Goal: Information Seeking & Learning: Learn about a topic

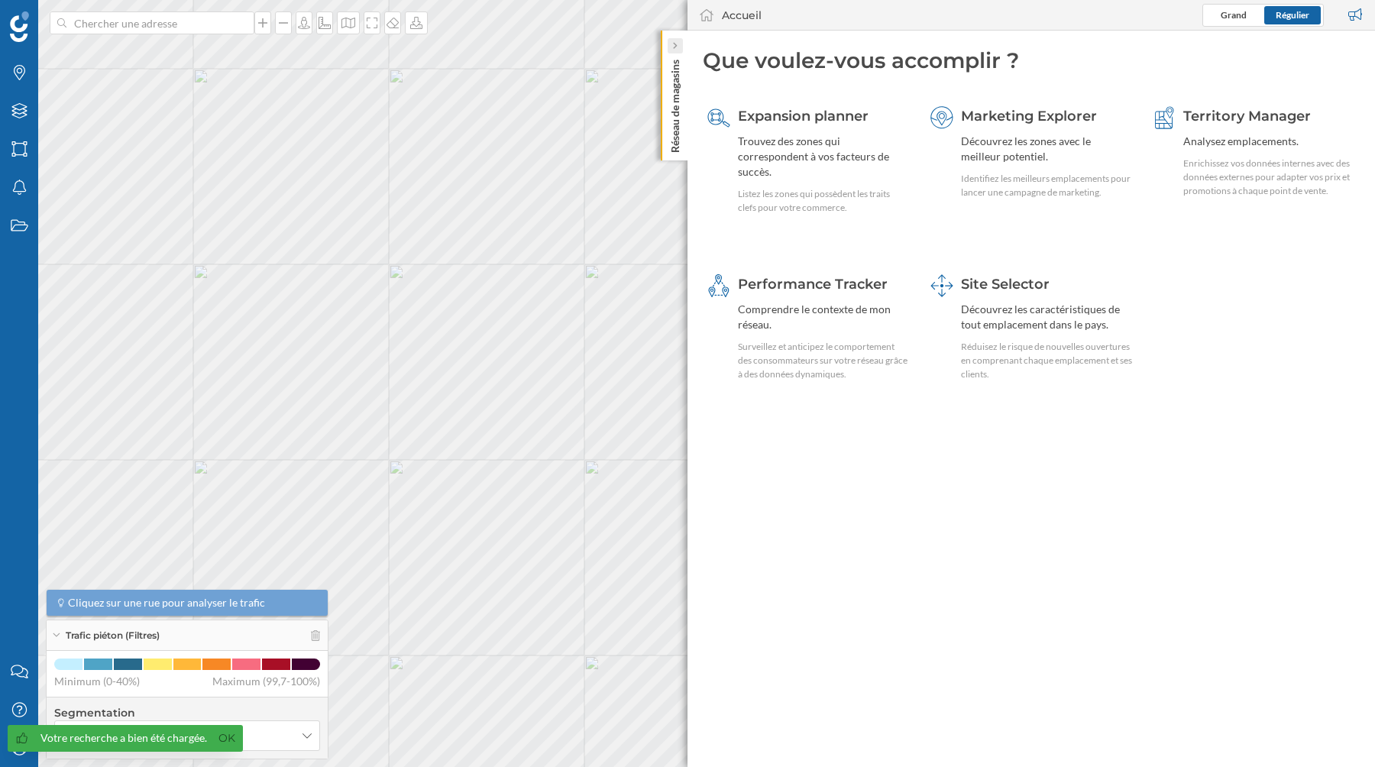
click at [675, 44] on icon at bounding box center [674, 46] width 5 height 8
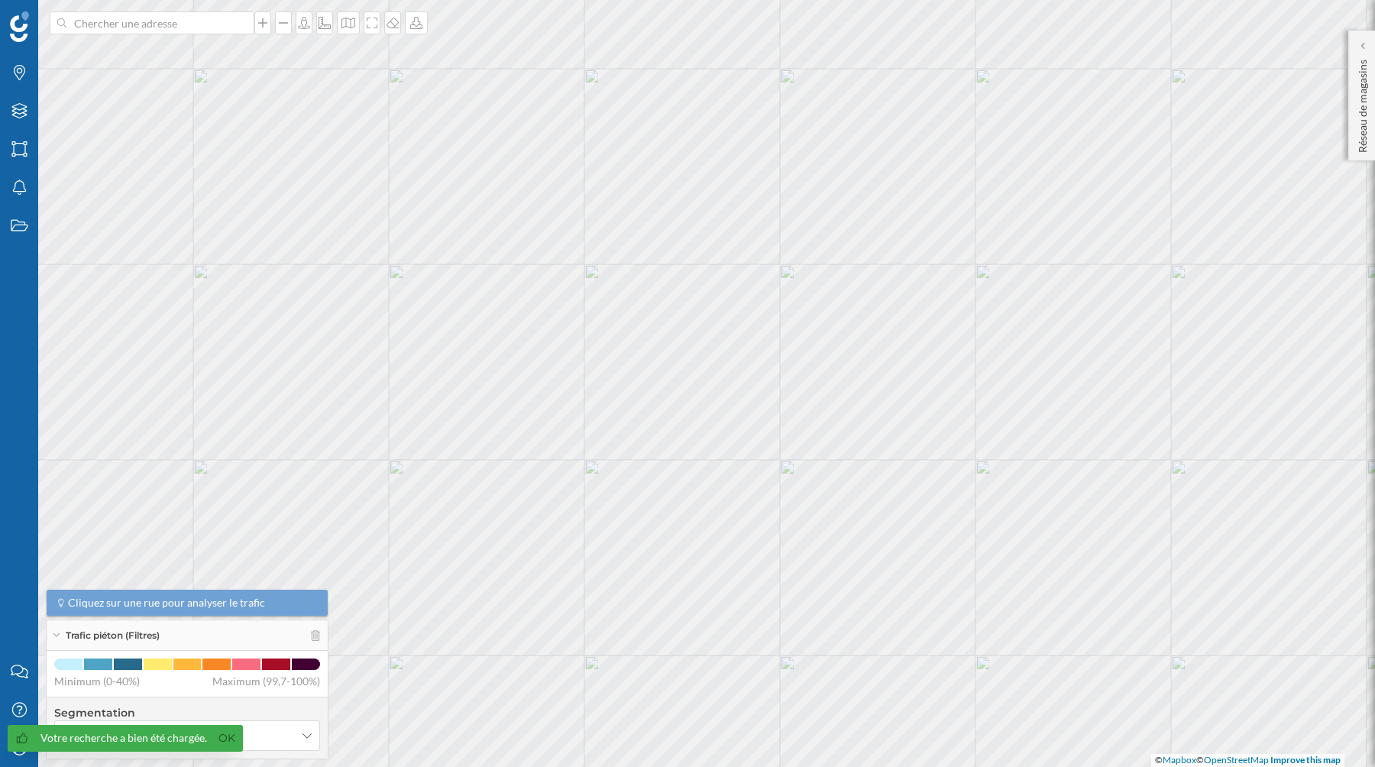
click at [236, 737] on div "Votre recherche a bien été chargée. Ok" at bounding box center [125, 738] width 235 height 27
click at [224, 739] on link "Ok" at bounding box center [227, 738] width 24 height 18
click at [15, 746] on icon "Mon profil" at bounding box center [19, 747] width 19 height 15
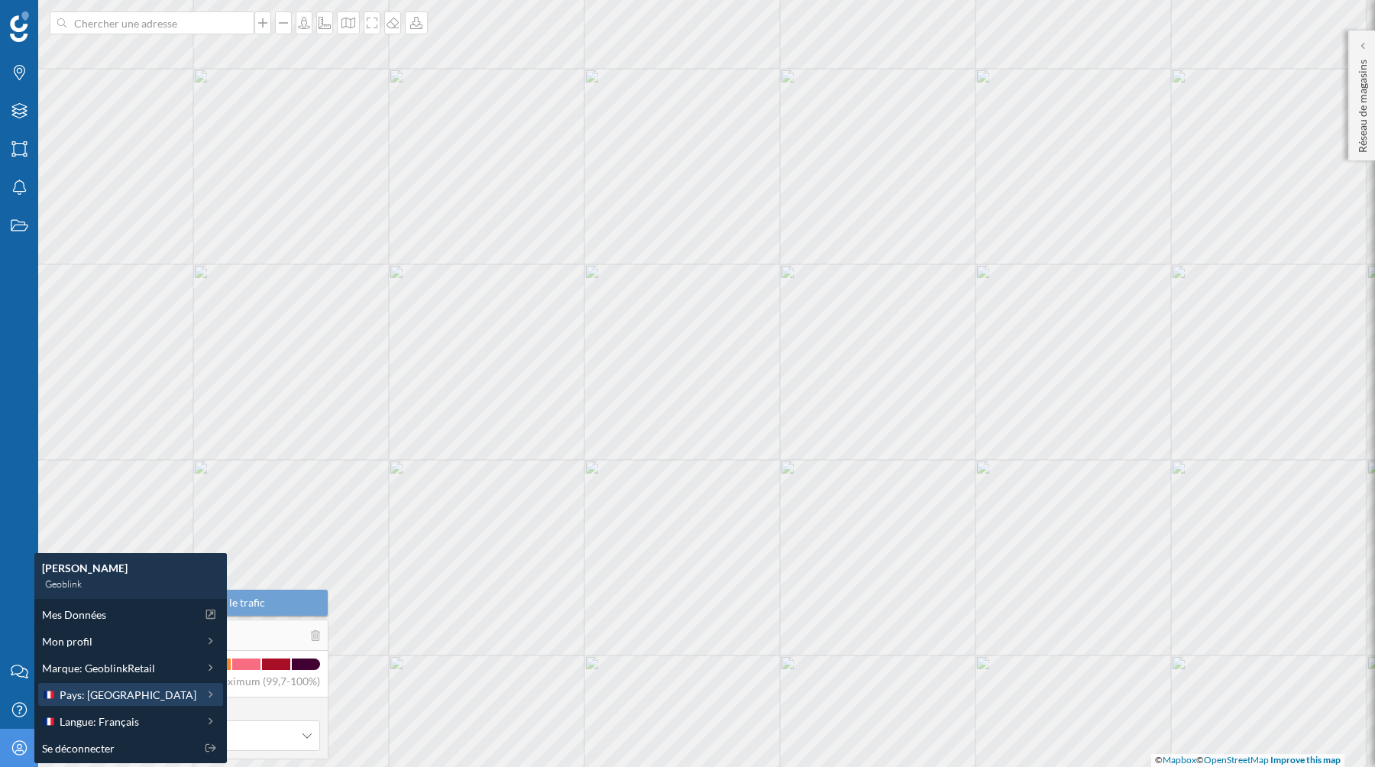
click at [204, 694] on icon at bounding box center [211, 694] width 14 height 11
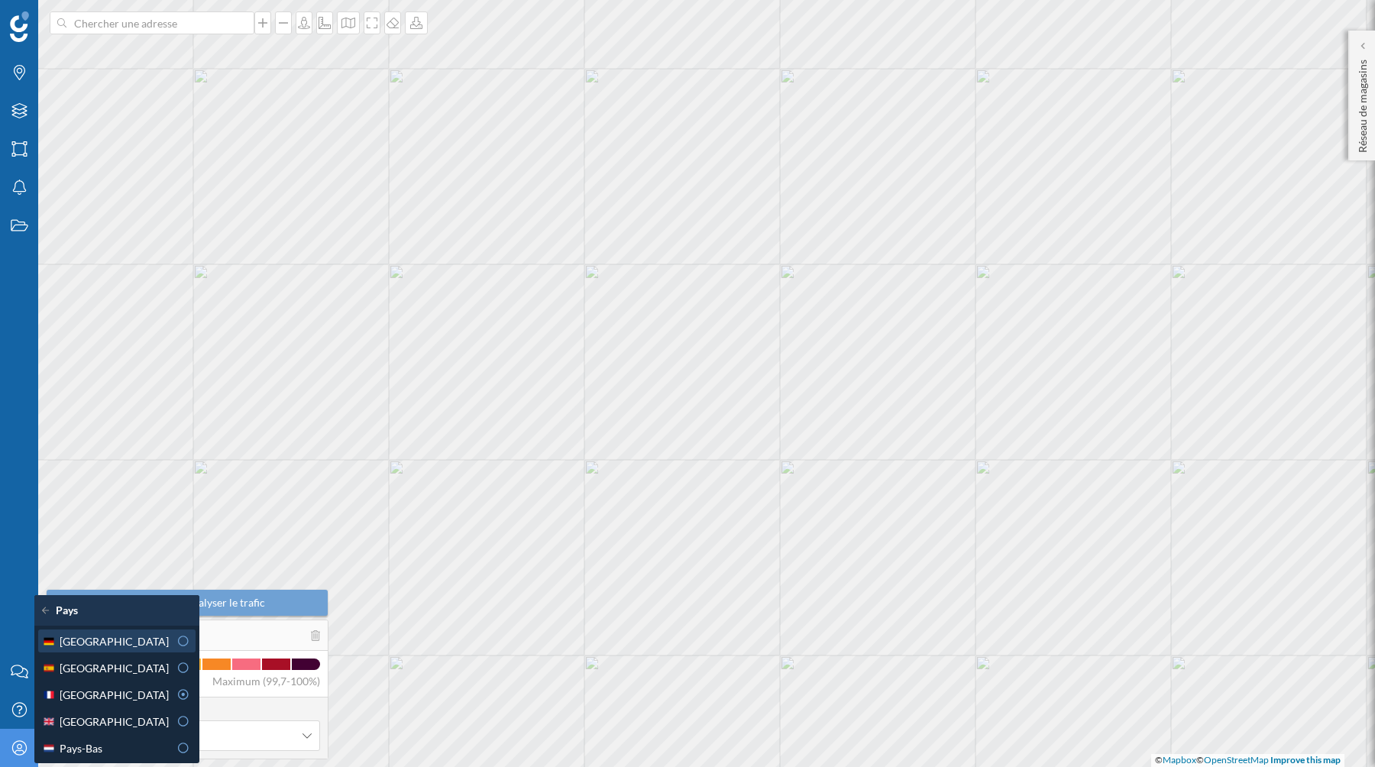
click at [176, 635] on div at bounding box center [183, 641] width 14 height 16
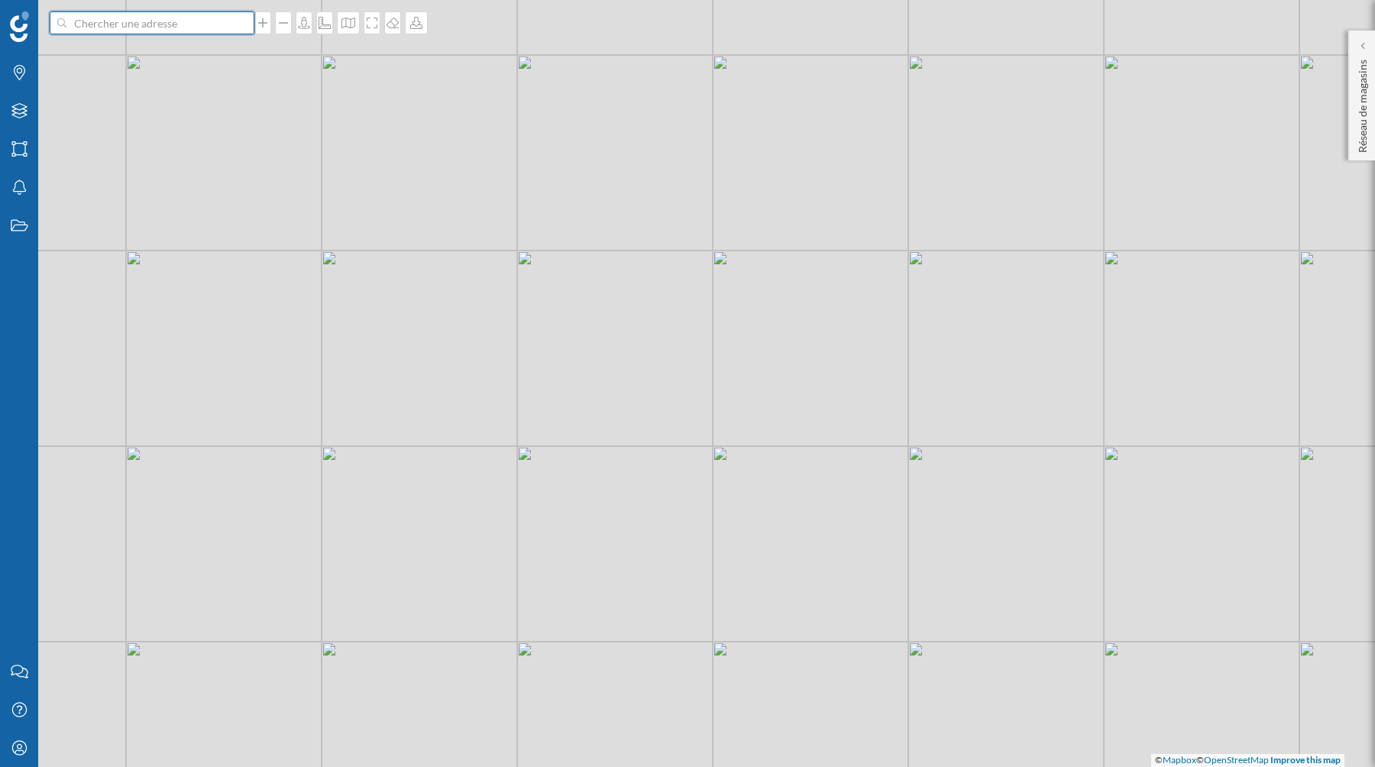
click at [114, 15] on input at bounding box center [151, 22] width 171 height 23
paste input "643db8fc-1d7f-4199-a18c-660f2dbd10f5"
type input "643db8fc-1d7f-4199-a18c-660f2dbd10f5"
click at [133, 25] on input at bounding box center [151, 22] width 171 height 23
paste input "[STREET_ADDRESS]"
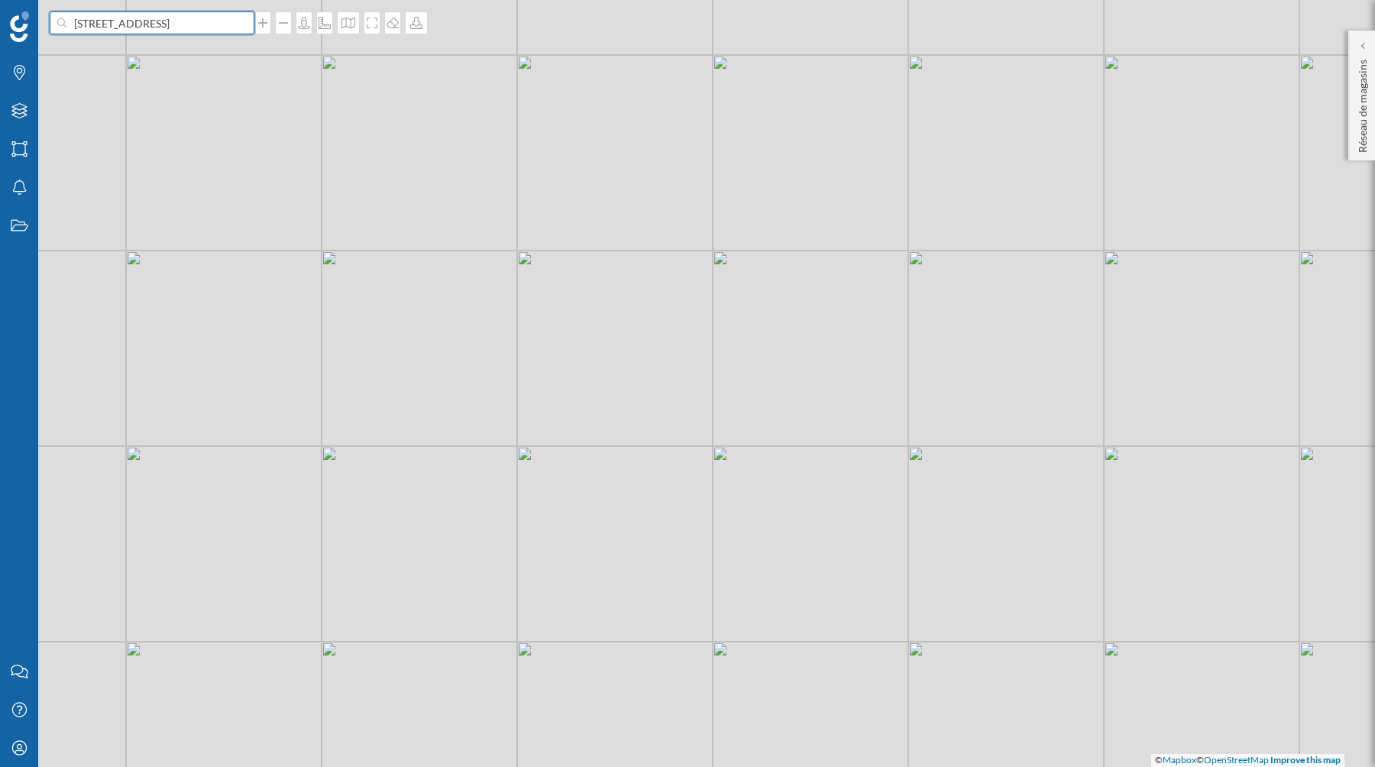
scroll to position [0, 19]
type input "[STREET_ADDRESS]"
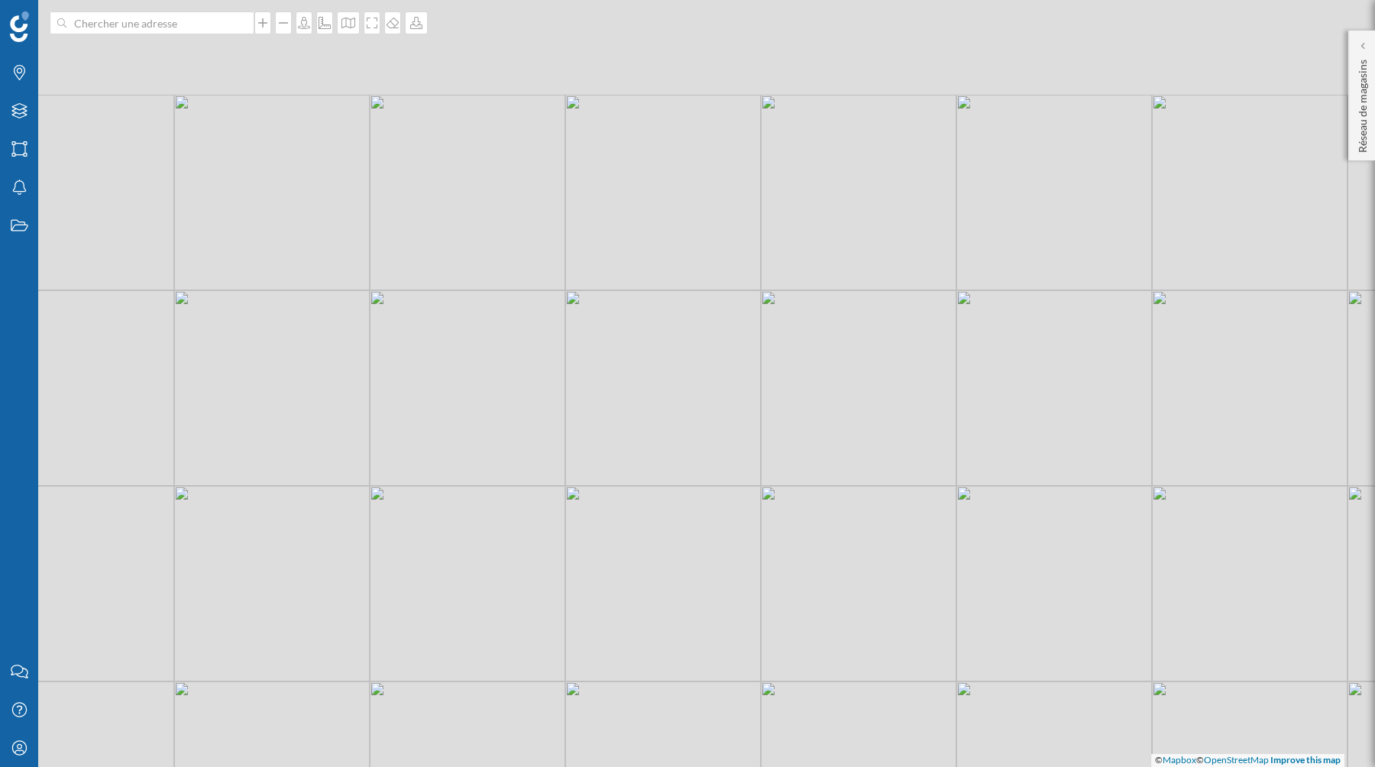
drag, startPoint x: 649, startPoint y: 341, endPoint x: 667, endPoint y: 541, distance: 200.9
click at [667, 542] on div "© Mapbox © OpenStreetMap Improve this map" at bounding box center [687, 383] width 1375 height 767
drag, startPoint x: 694, startPoint y: 558, endPoint x: 676, endPoint y: 484, distance: 76.1
click at [676, 484] on div "© Mapbox © OpenStreetMap Improve this map" at bounding box center [687, 383] width 1375 height 767
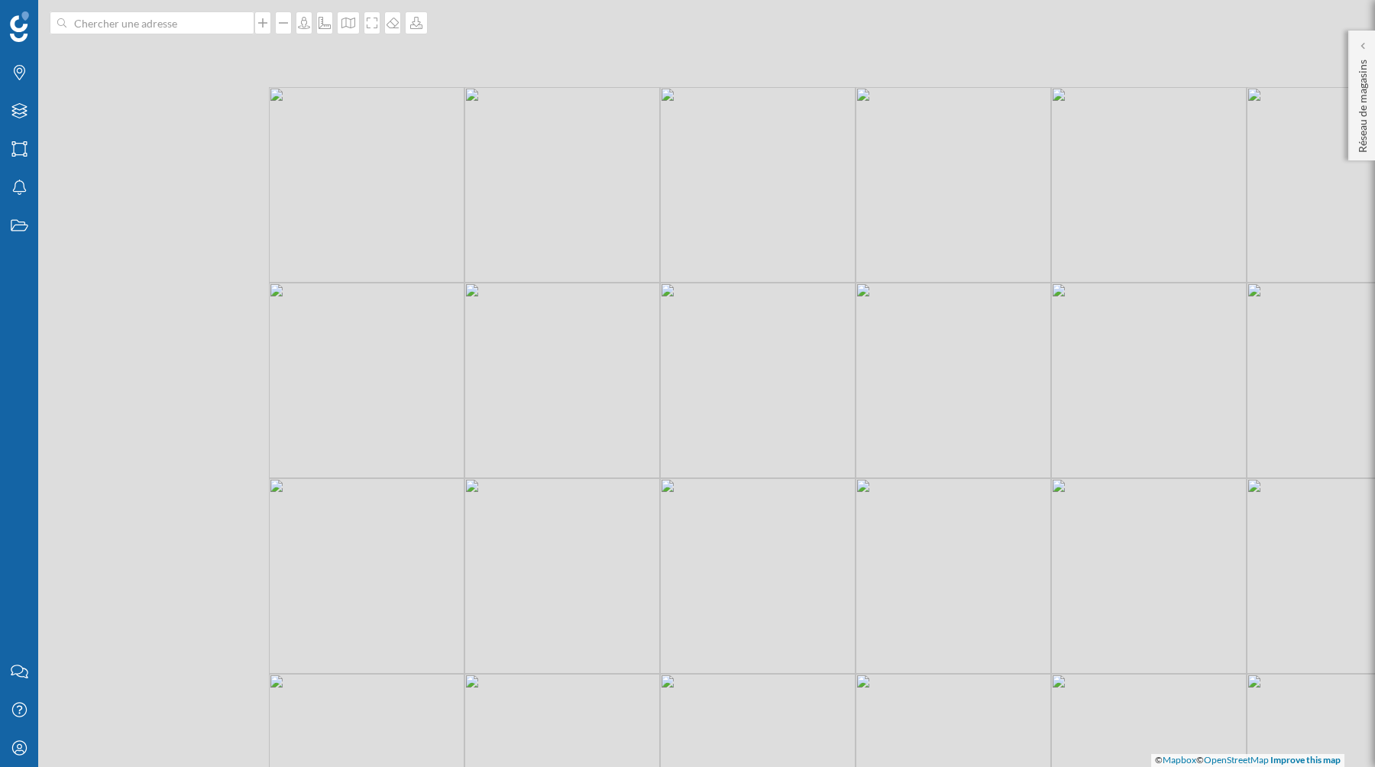
drag, startPoint x: 451, startPoint y: 323, endPoint x: 763, endPoint y: 413, distance: 325.2
click at [764, 413] on div "© Mapbox © OpenStreetMap Improve this map" at bounding box center [687, 383] width 1375 height 767
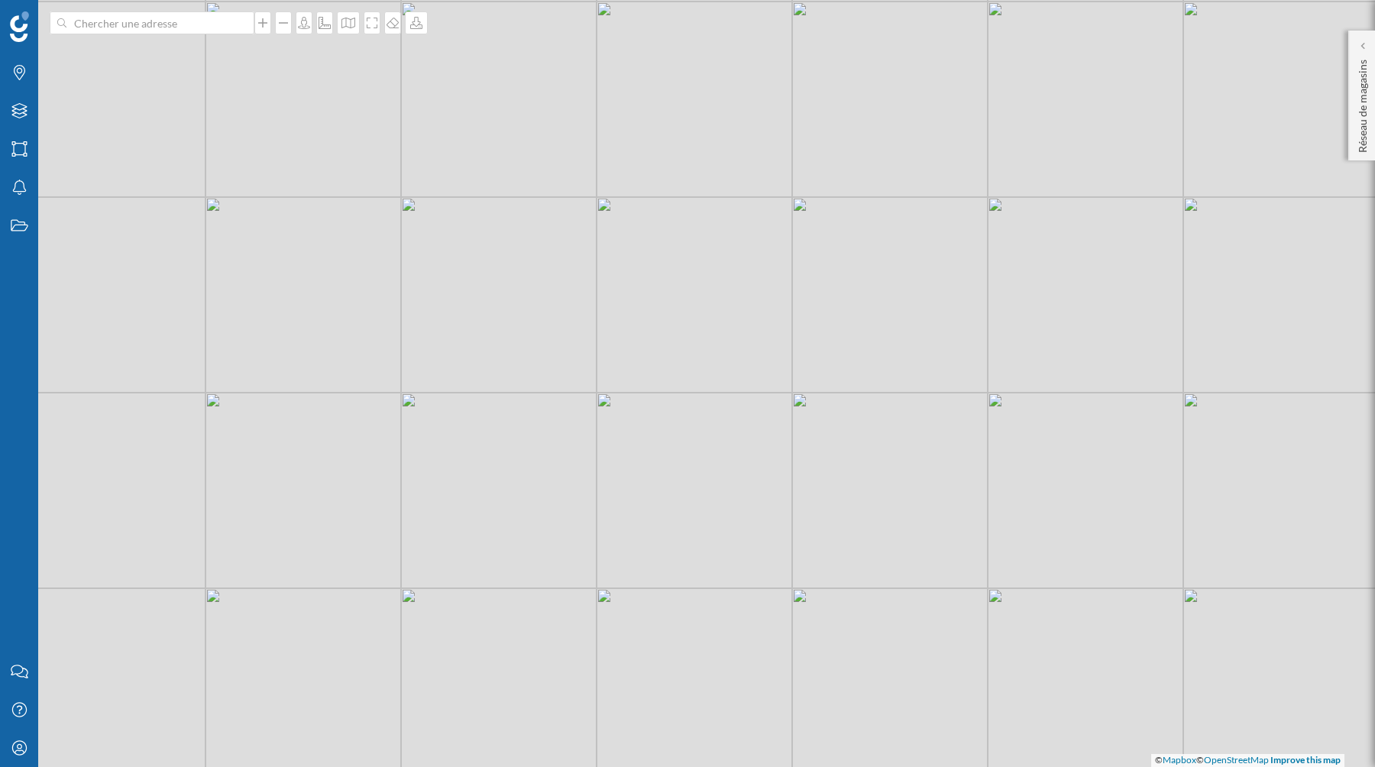
click at [718, 372] on div "© Mapbox © OpenStreetMap Improve this map" at bounding box center [687, 383] width 1375 height 767
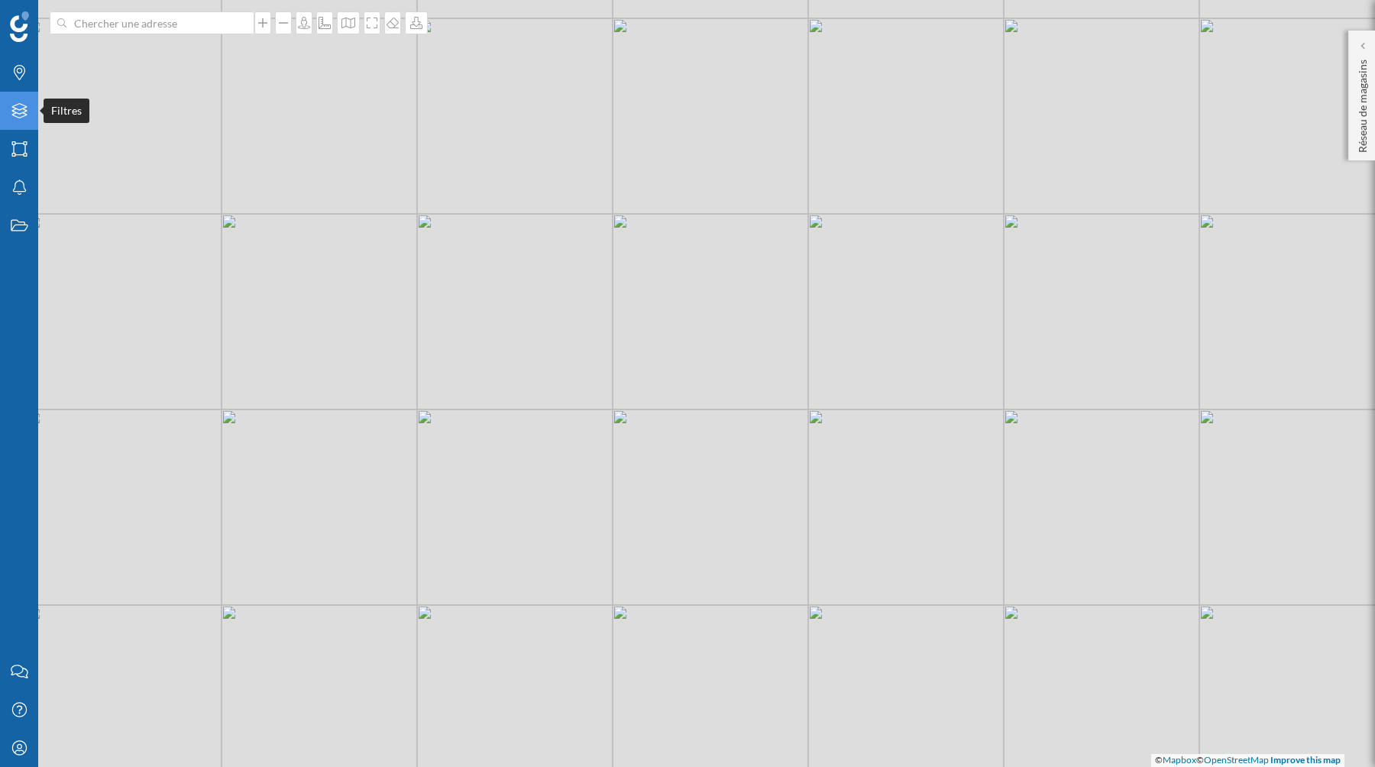
click at [16, 95] on div "Filtres" at bounding box center [19, 111] width 38 height 38
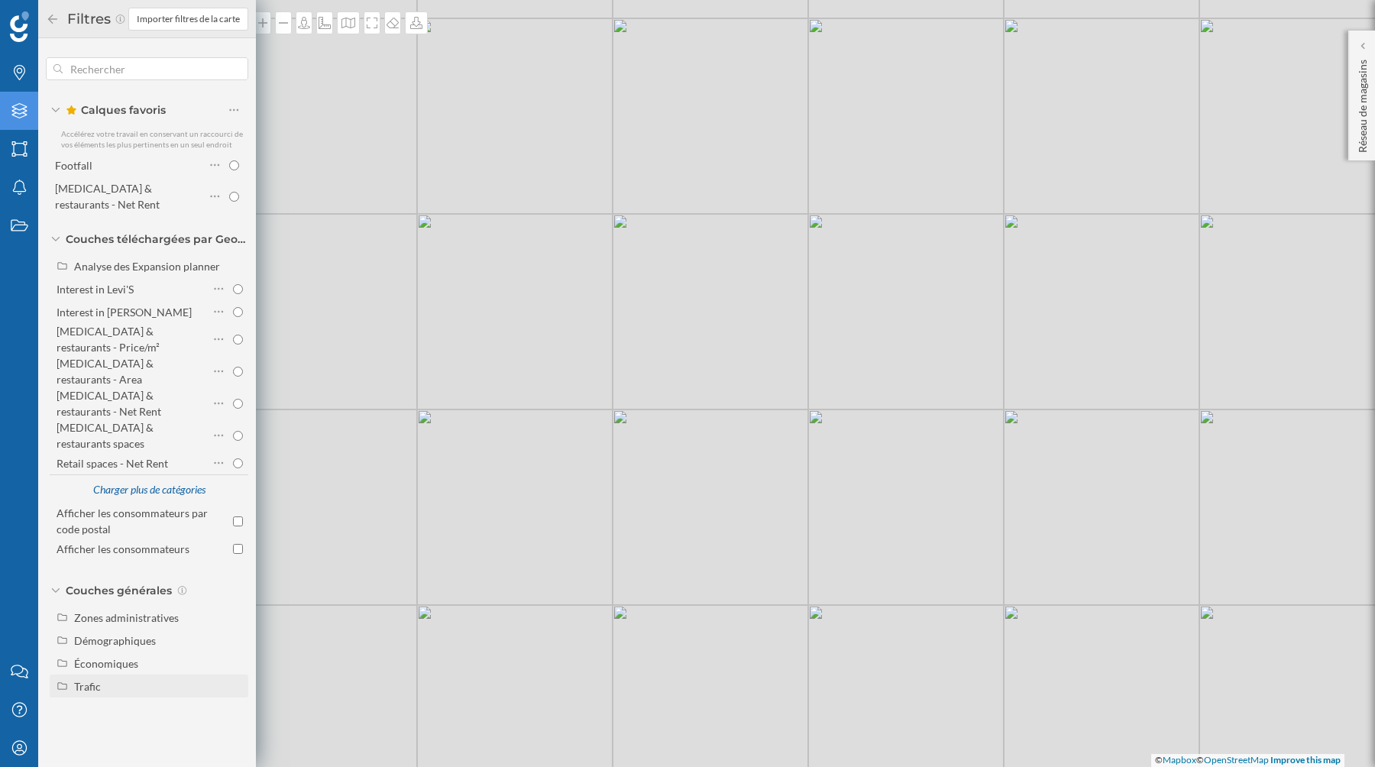
click at [76, 680] on div "Trafic" at bounding box center [87, 686] width 27 height 13
click at [126, 724] on div "Piéton" at bounding box center [132, 732] width 106 height 16
click at [233, 727] on input "Piéton" at bounding box center [238, 732] width 10 height 10
radio input "true"
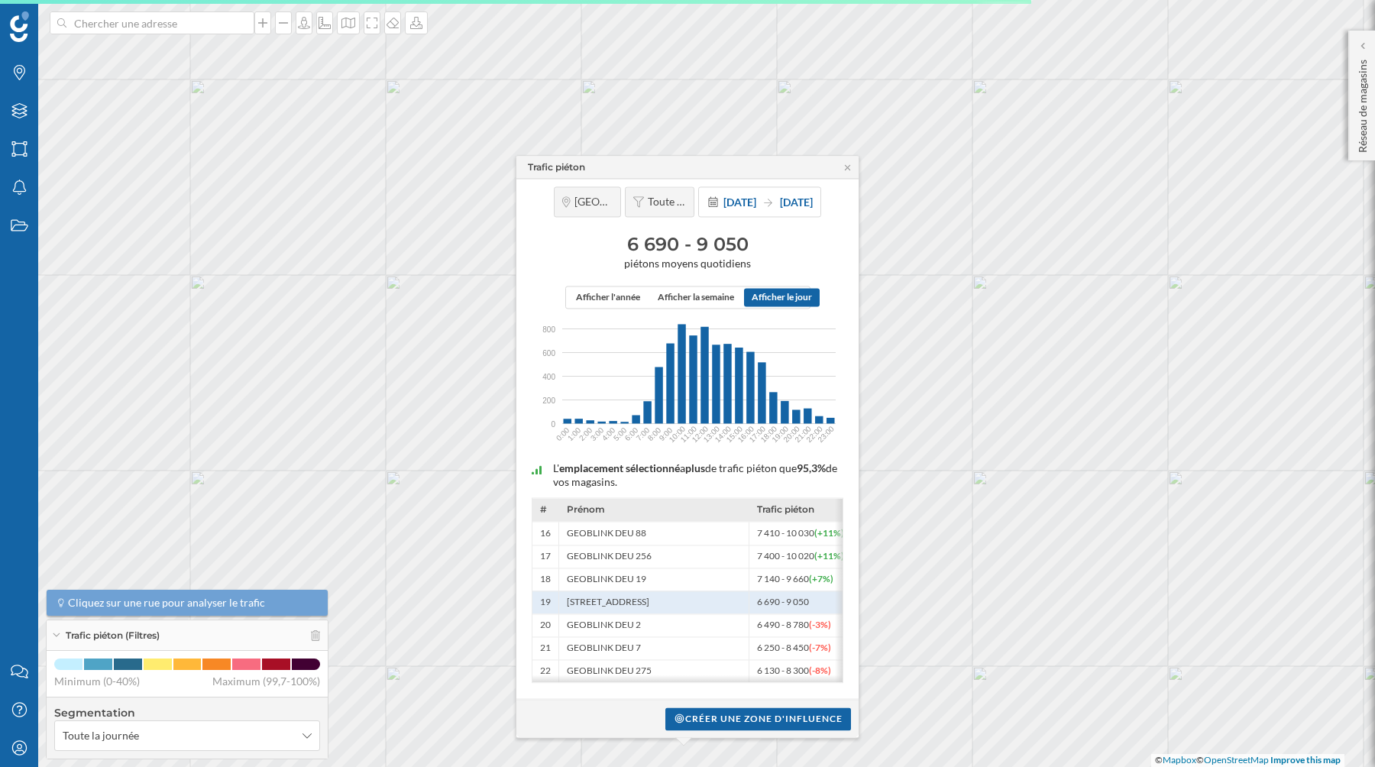
drag, startPoint x: 629, startPoint y: 241, endPoint x: 804, endPoint y: 241, distance: 175.7
click at [804, 241] on h3 "6 690 - 9 050" at bounding box center [687, 244] width 327 height 24
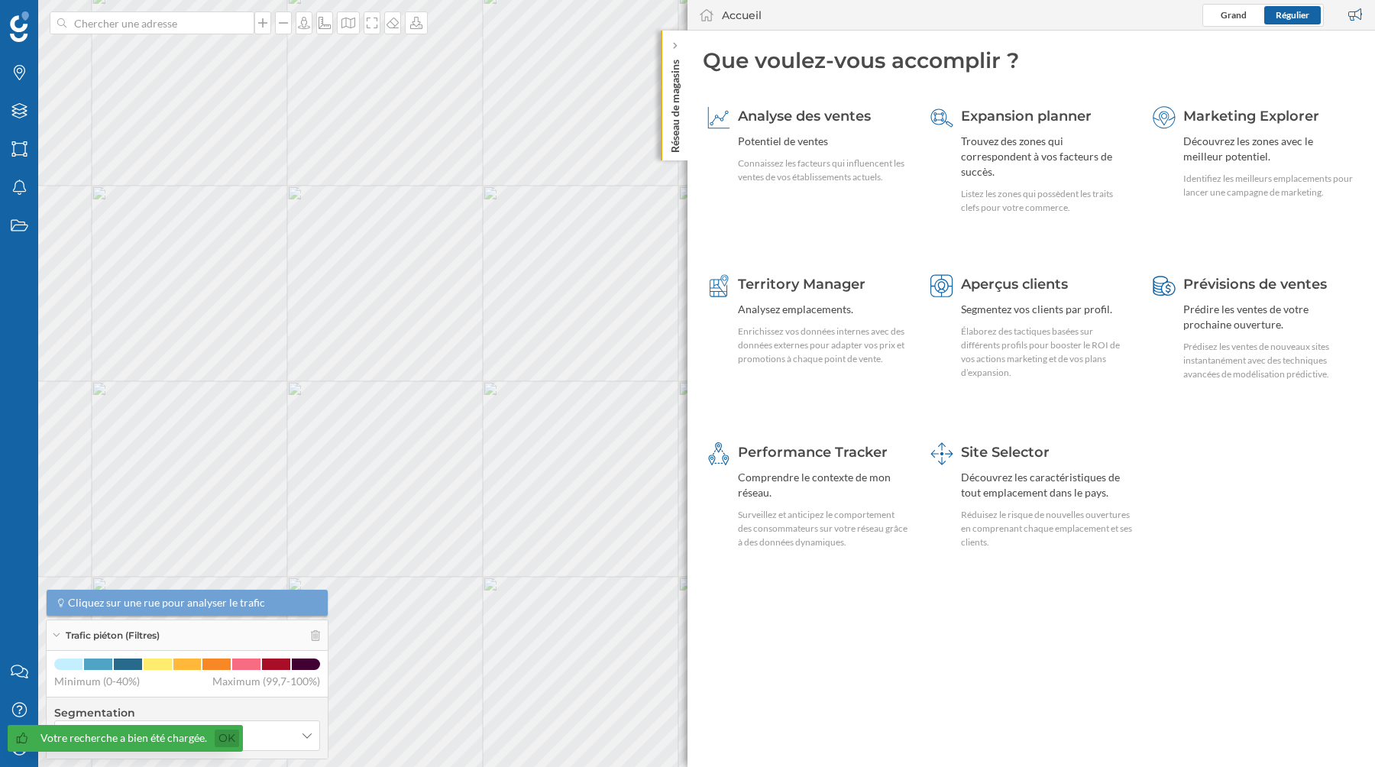
click at [222, 736] on link "Ok" at bounding box center [227, 738] width 24 height 18
click at [17, 761] on div "Mon profil" at bounding box center [19, 748] width 38 height 38
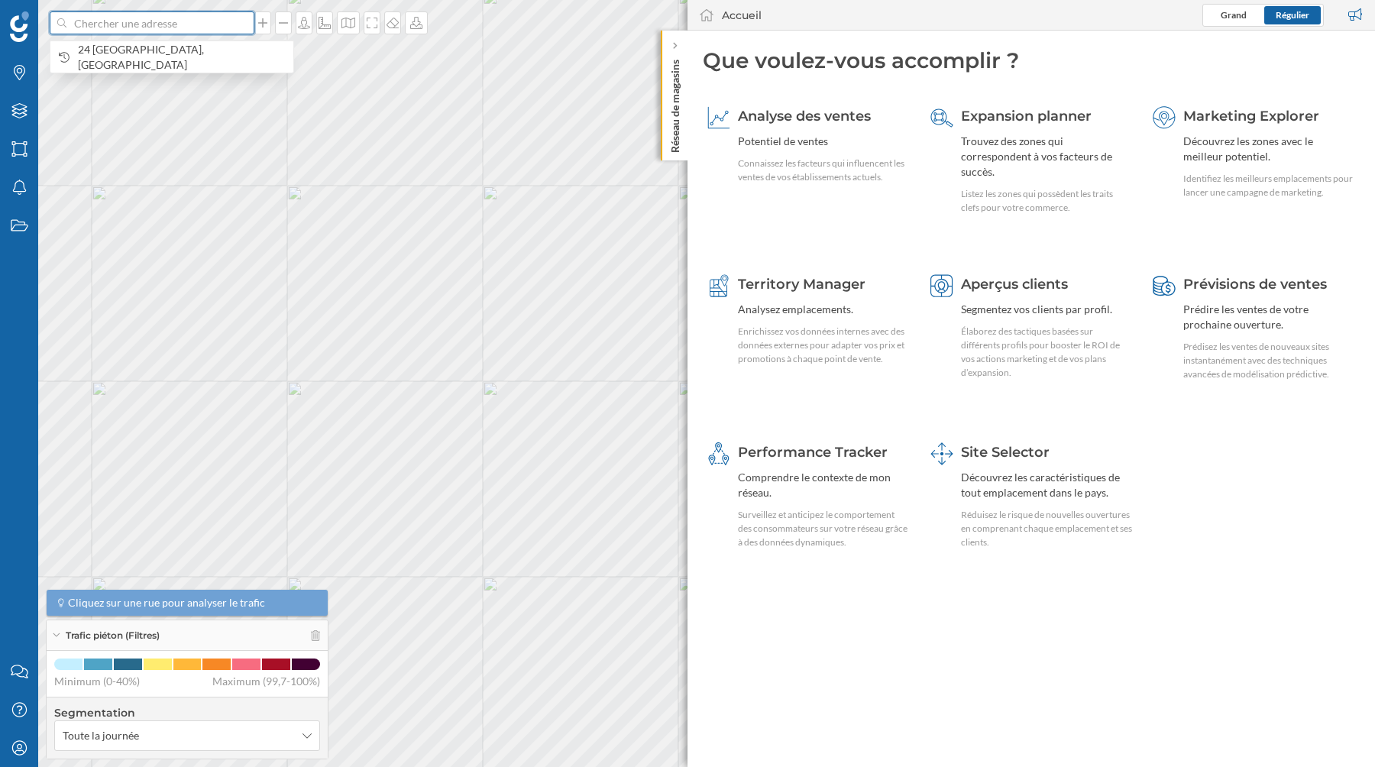
click at [194, 18] on input at bounding box center [151, 22] width 171 height 23
paste input "[STREET_ADDRESS]"
type input "[STREET_ADDRESS]"
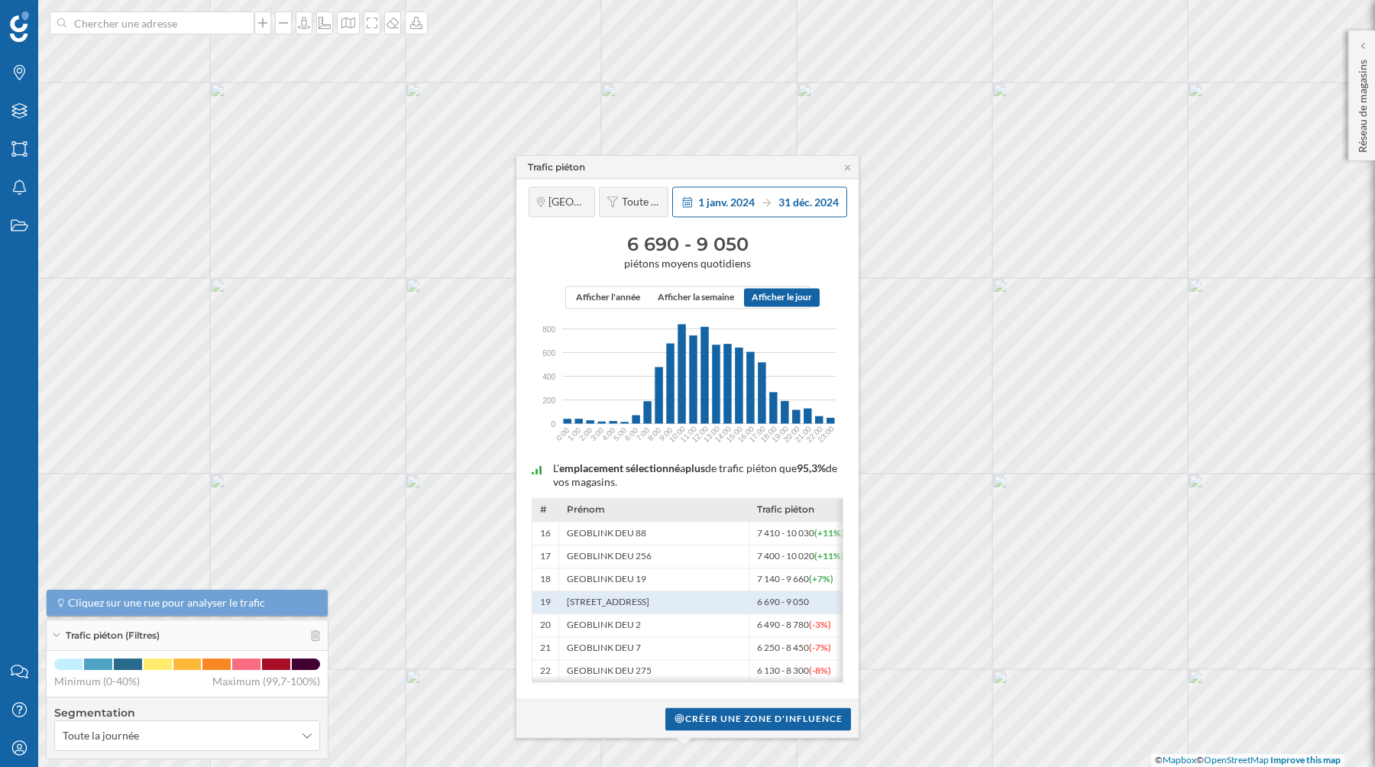
click at [779, 199] on span "[DATE]" at bounding box center [808, 202] width 60 height 13
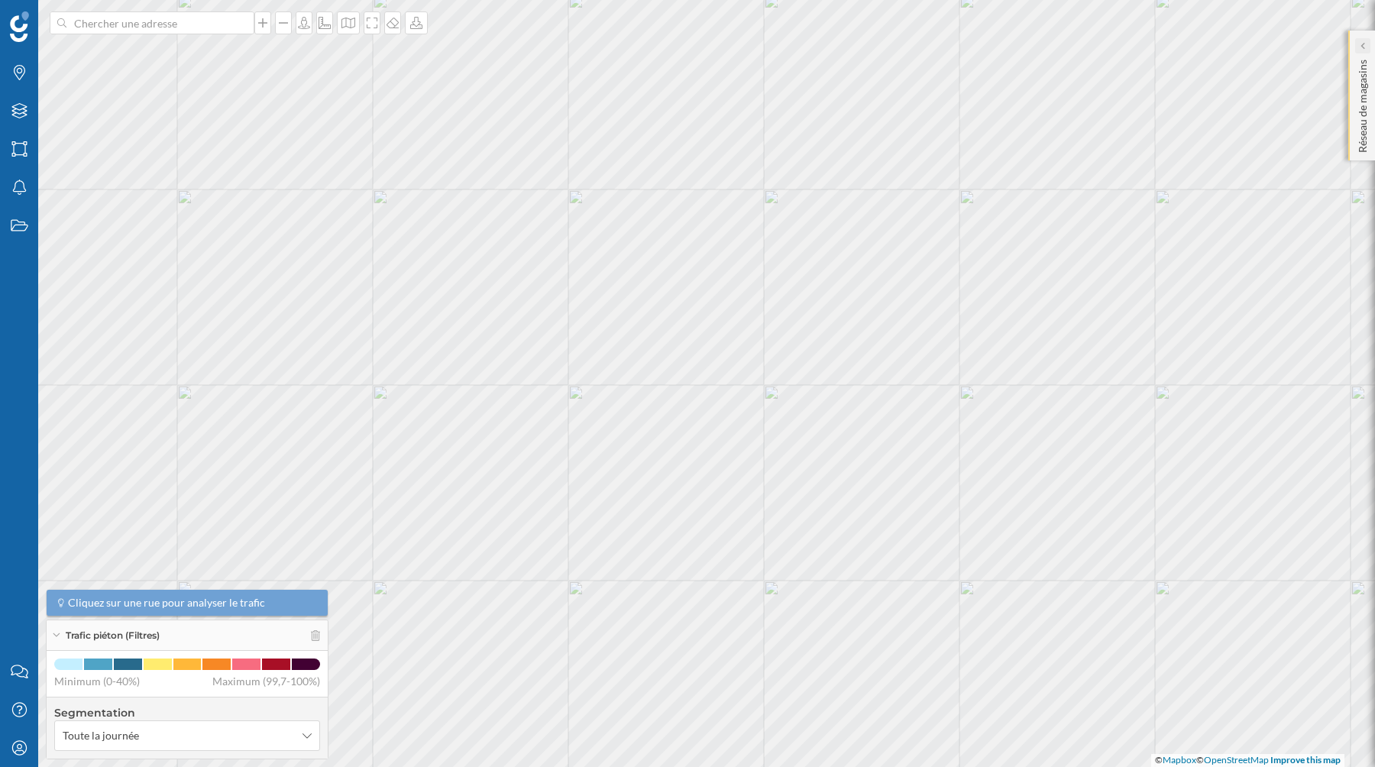
click at [1362, 48] on icon at bounding box center [1362, 46] width 5 height 8
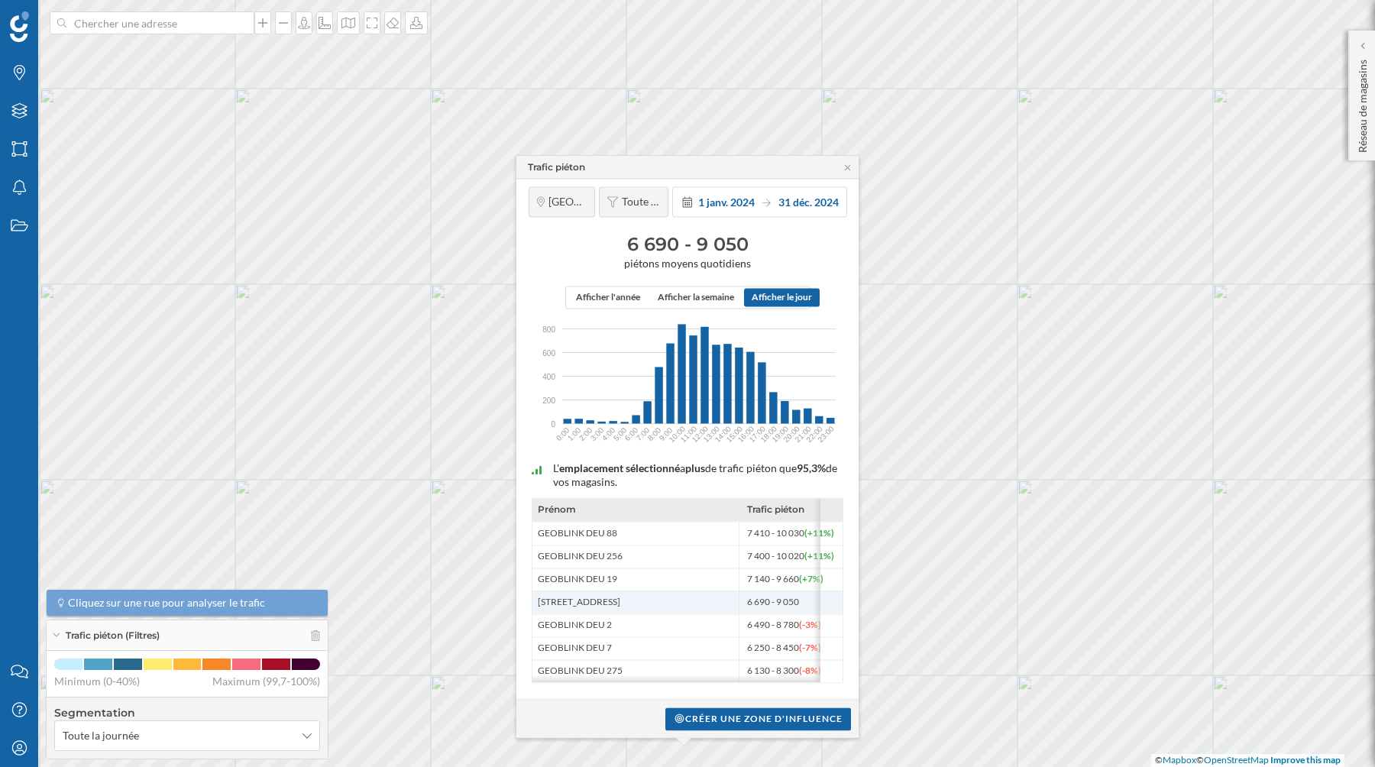
scroll to position [0, 32]
click at [11, 748] on icon "Mon profil" at bounding box center [19, 747] width 19 height 15
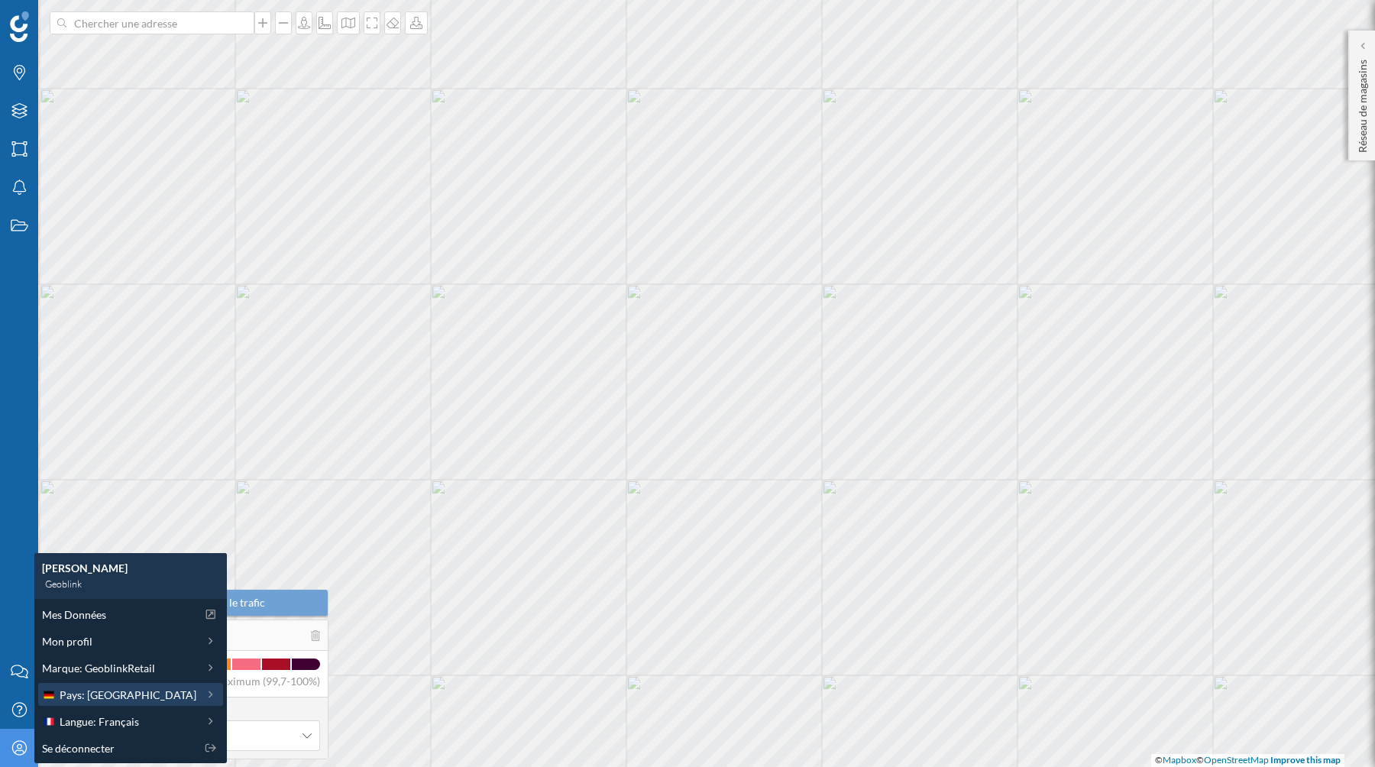
click at [102, 697] on span "Pays: Allemagne" at bounding box center [128, 695] width 137 height 16
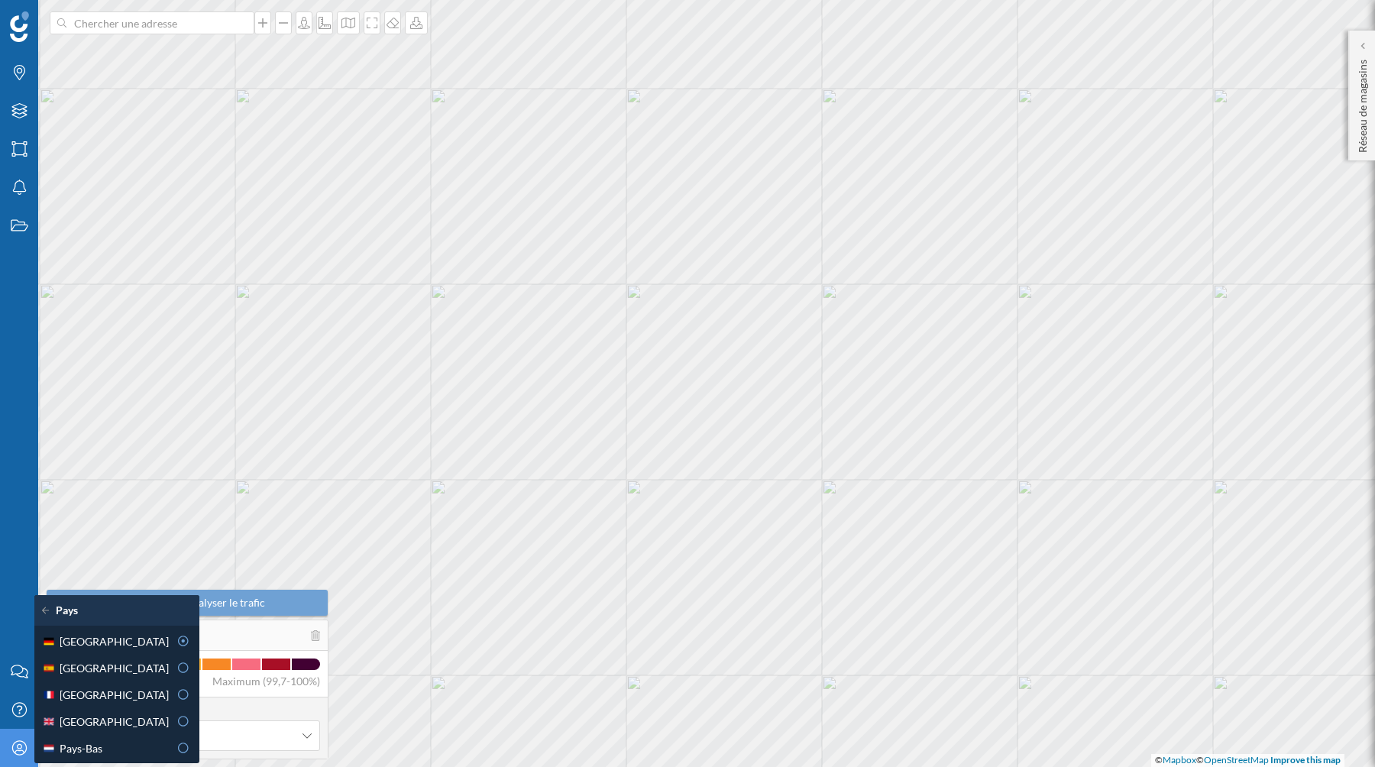
click at [14, 741] on icon "Mon profil" at bounding box center [19, 747] width 19 height 15
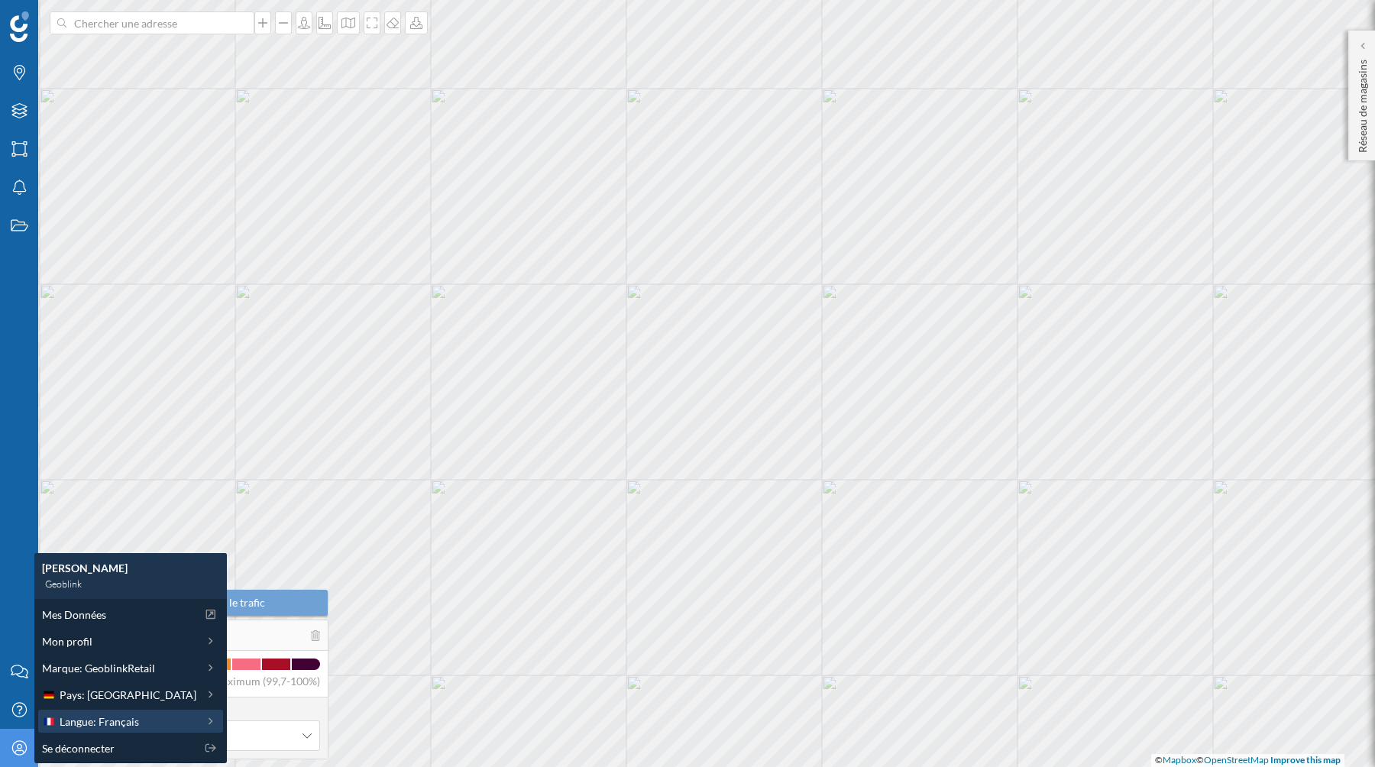
click at [93, 718] on span "Langue: Français" at bounding box center [99, 721] width 79 height 16
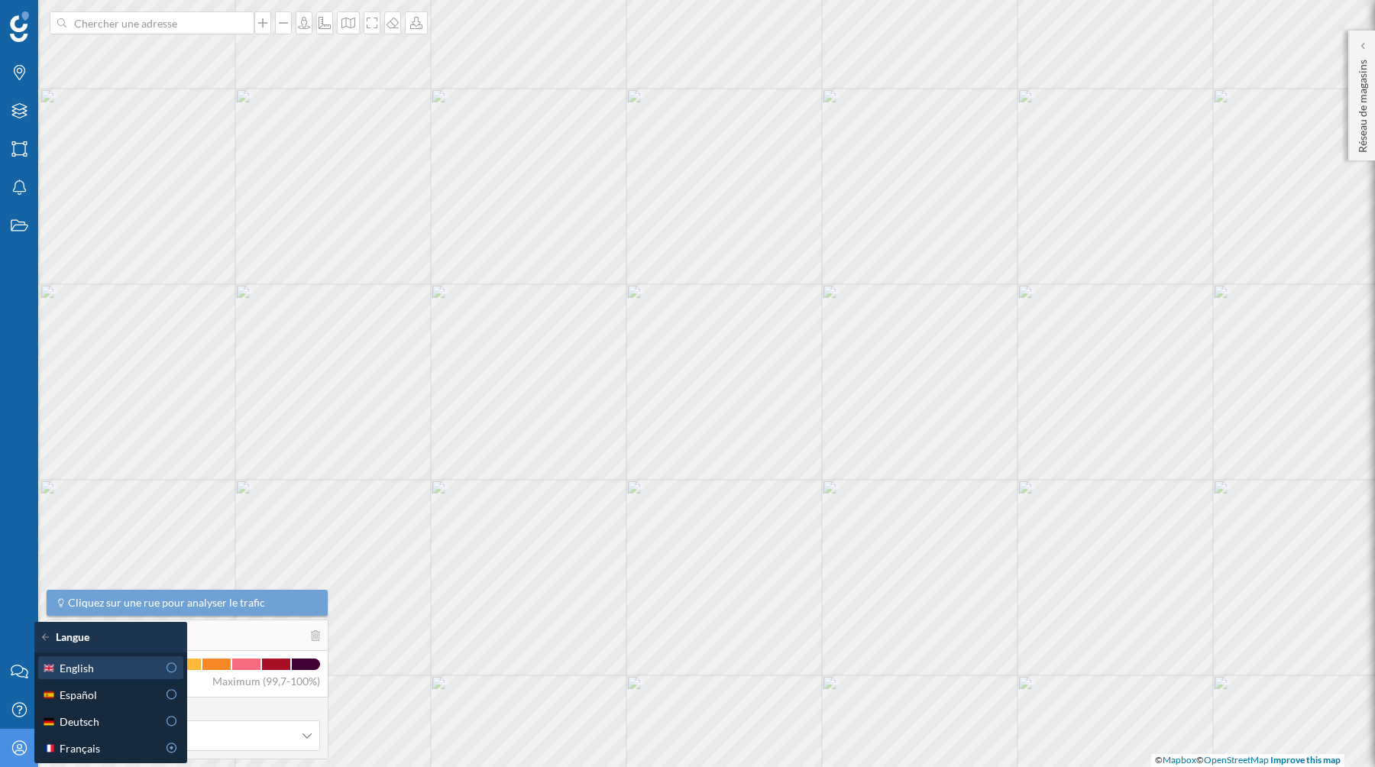
click at [124, 669] on div "English" at bounding box center [99, 668] width 115 height 16
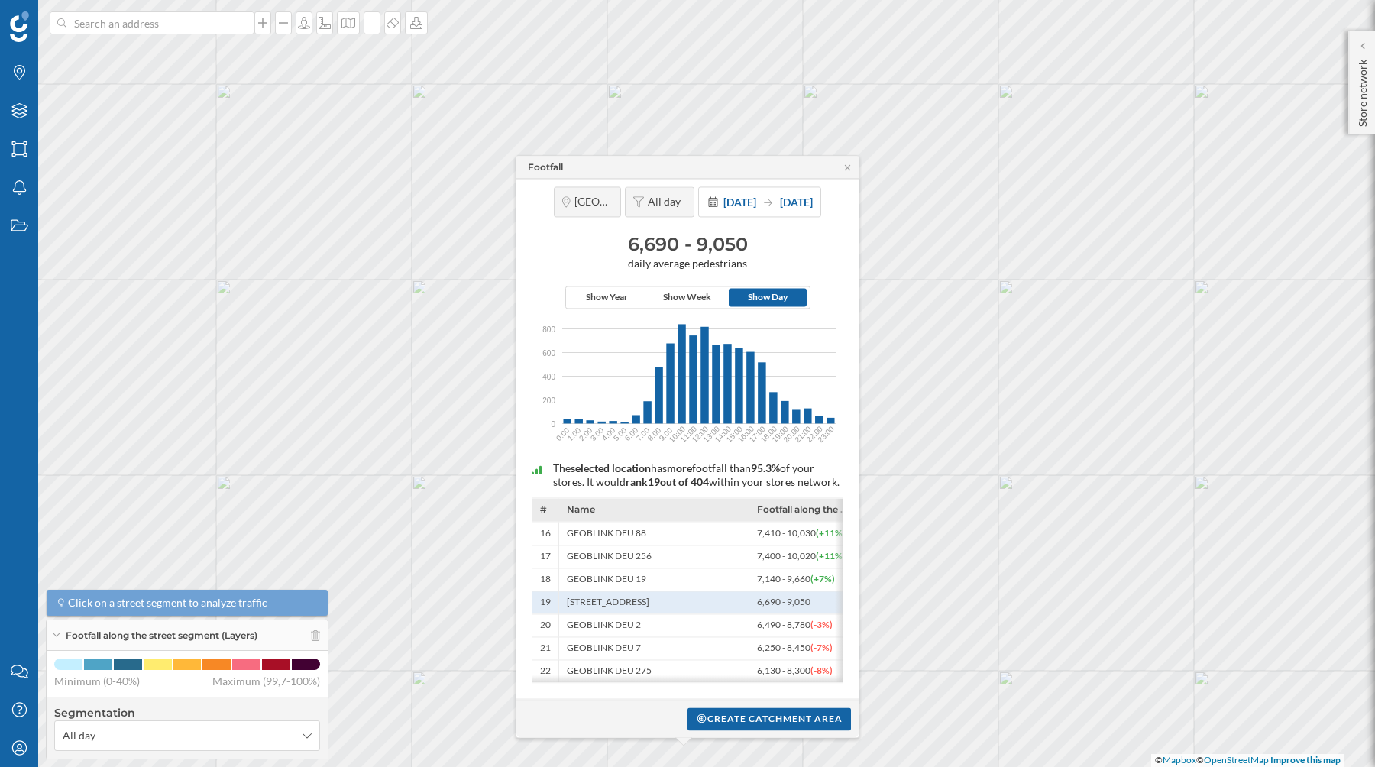
click at [785, 322] on icon "800 800 600 600 400 400 200 200 0 0 0:00 1:00 2:00 3:00 4:00 5:00 6:00 7:00 8:0…" at bounding box center [687, 377] width 327 height 137
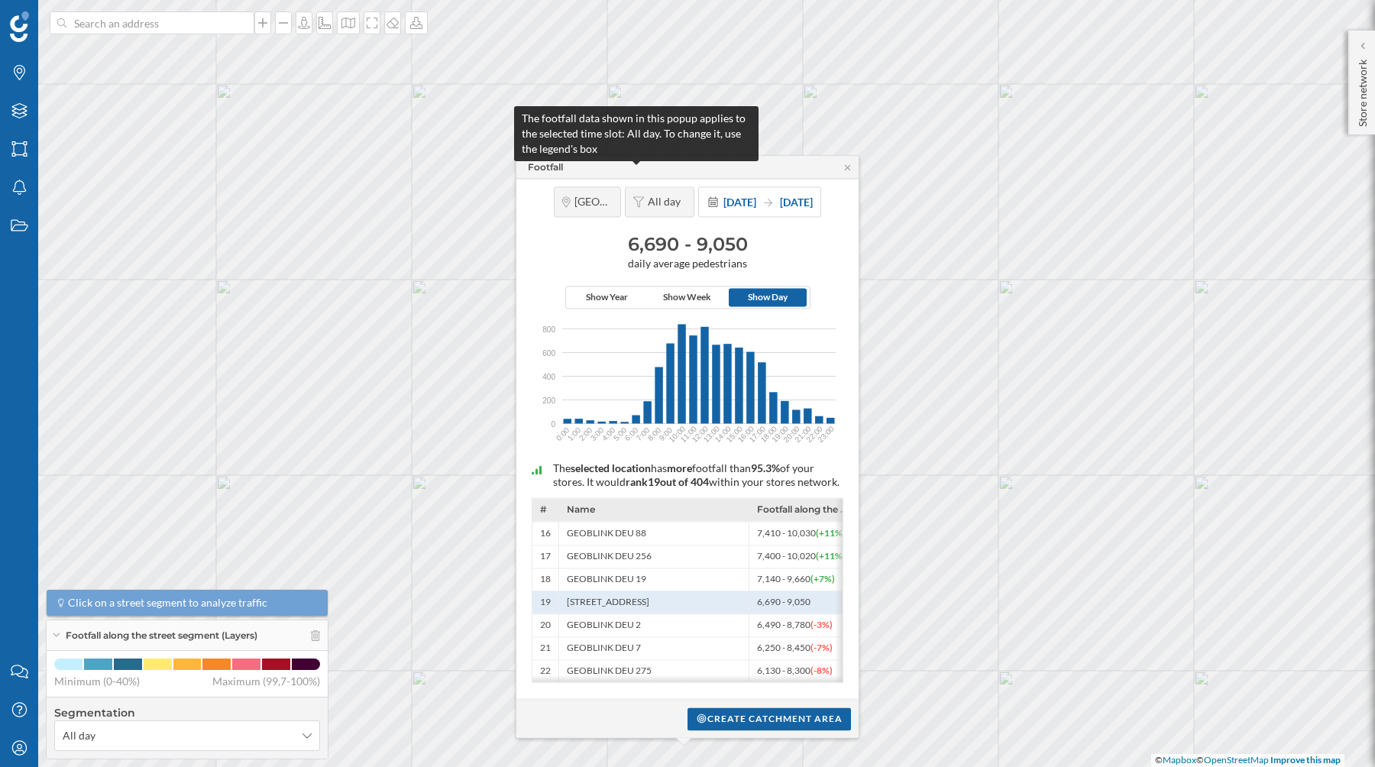
click at [648, 195] on span "All day" at bounding box center [667, 202] width 38 height 14
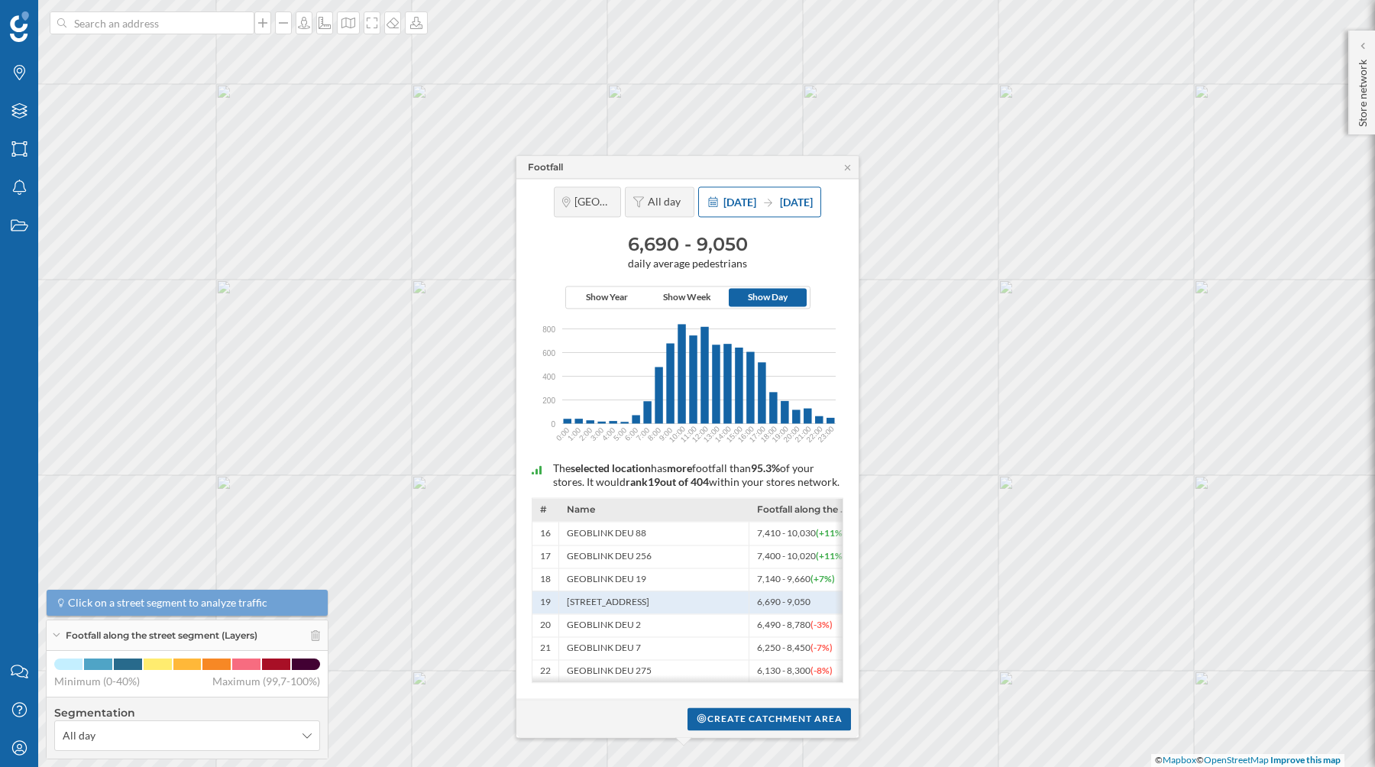
click at [793, 196] on span "31 Dec 2024" at bounding box center [796, 202] width 33 height 13
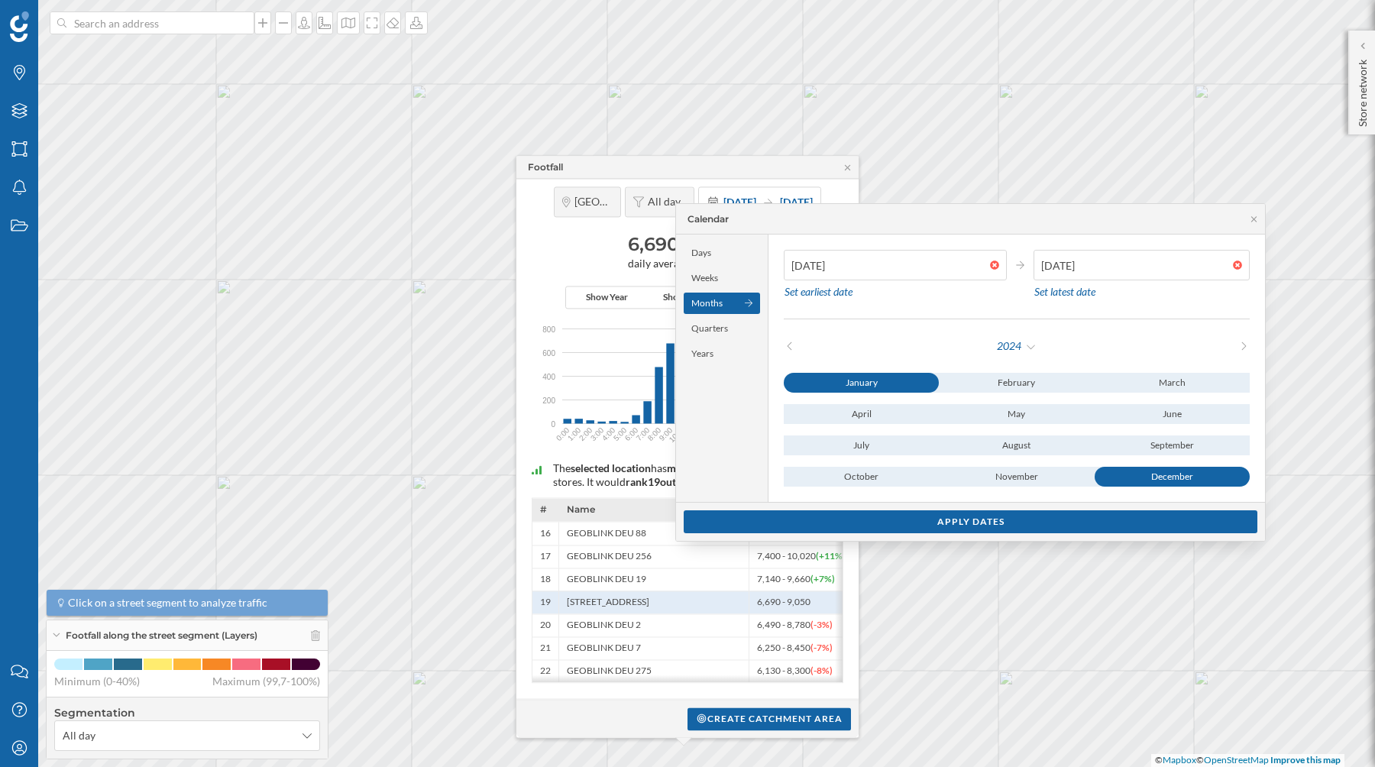
click at [1238, 345] on icon at bounding box center [1243, 345] width 11 height 9
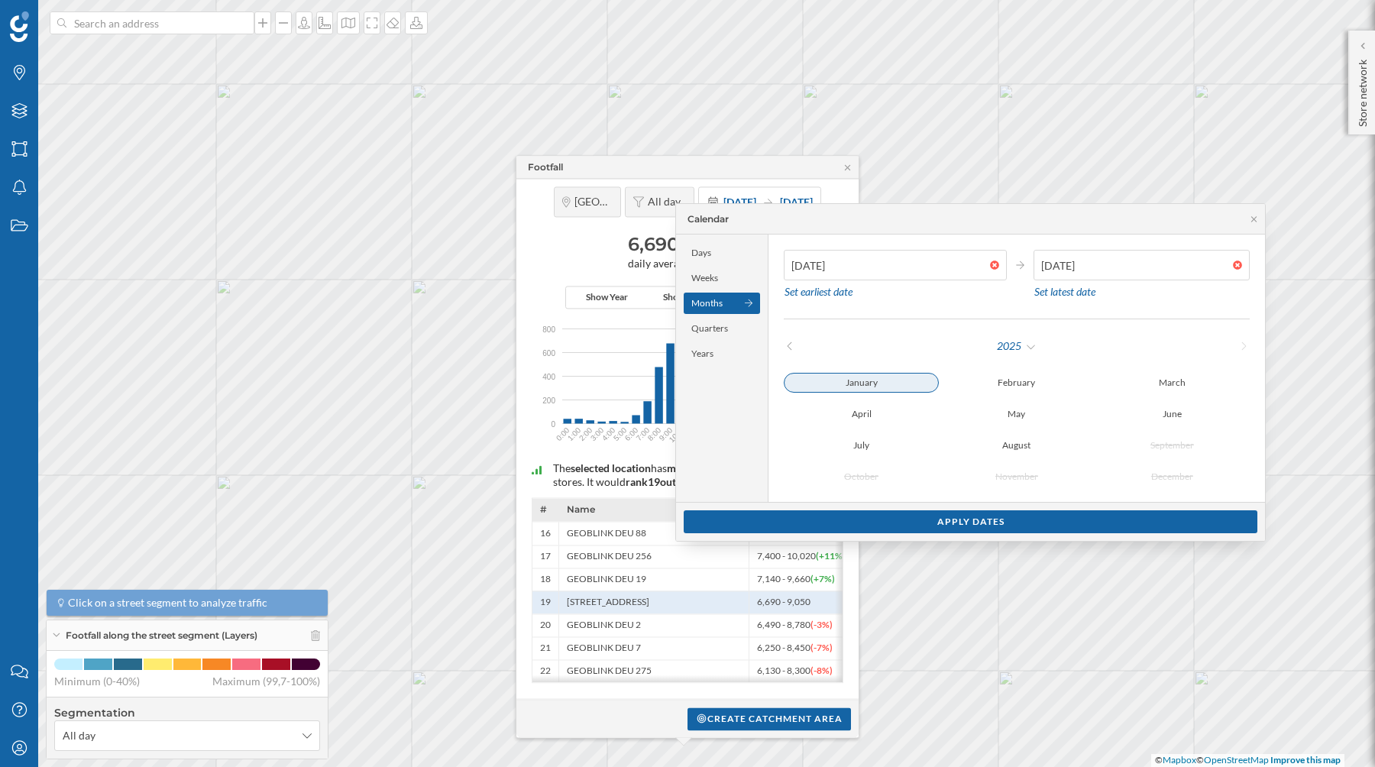
click at [883, 378] on div "January" at bounding box center [861, 383] width 155 height 20
type input "24/08/2025"
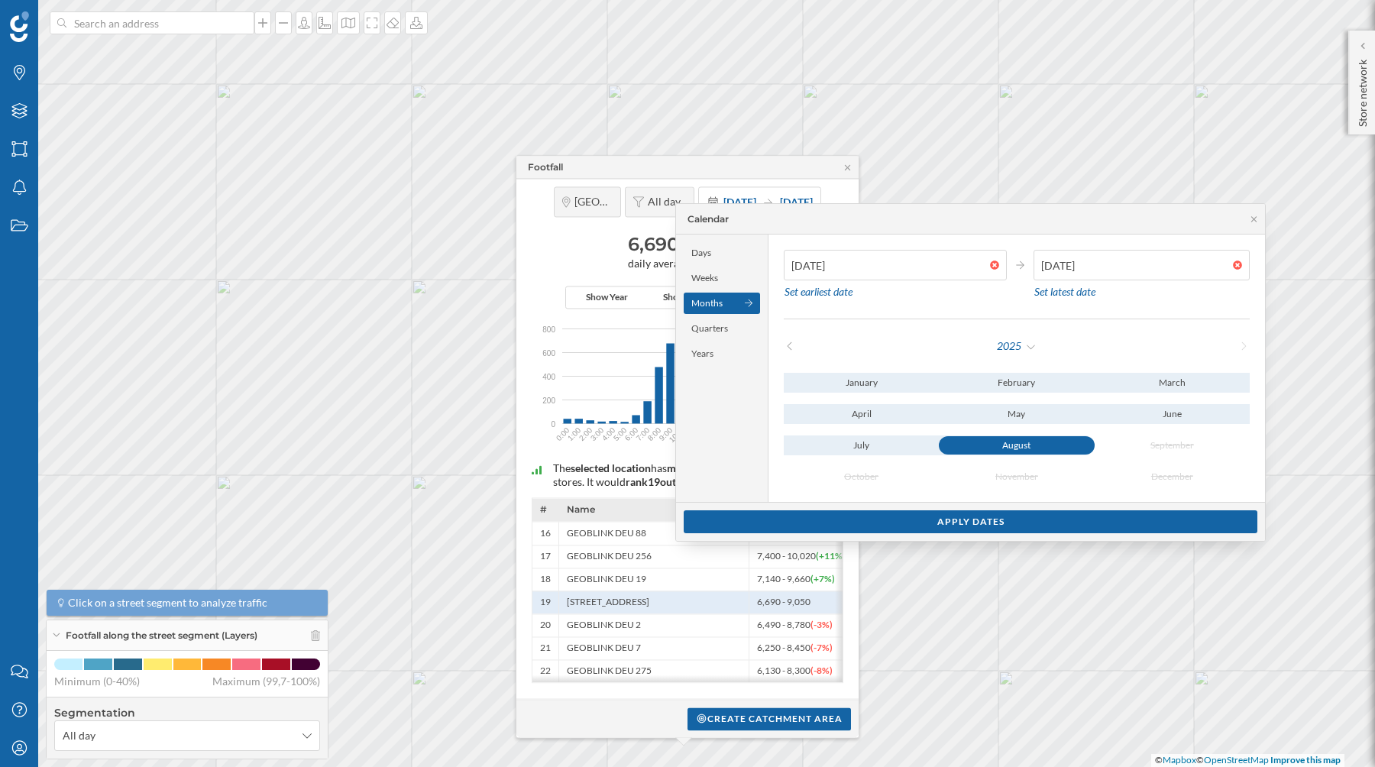
click at [995, 442] on div "August" at bounding box center [1016, 445] width 155 height 18
click at [1003, 513] on div "Apply dates" at bounding box center [971, 520] width 574 height 23
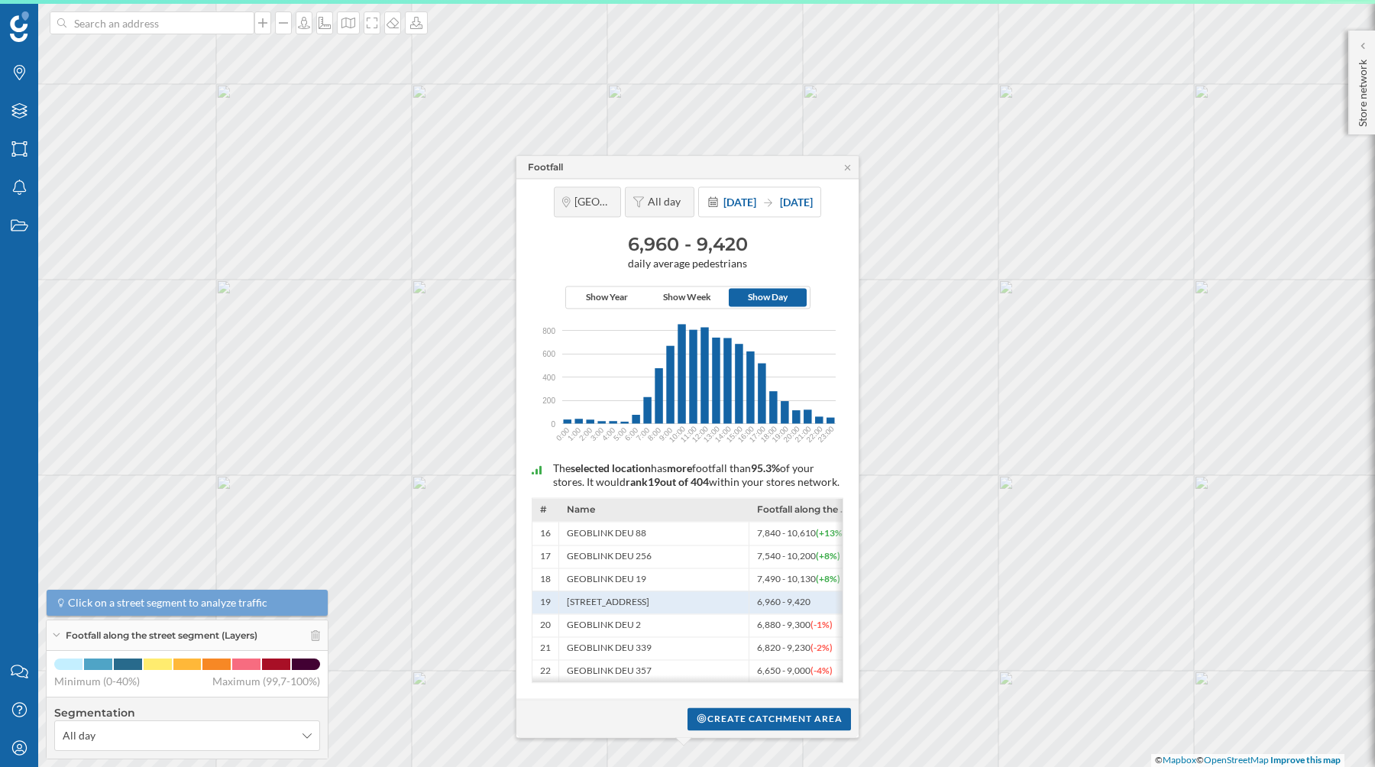
drag, startPoint x: 632, startPoint y: 227, endPoint x: 740, endPoint y: 227, distance: 108.5
click at [740, 232] on h3 "6,960 - 9,420" at bounding box center [687, 244] width 327 height 24
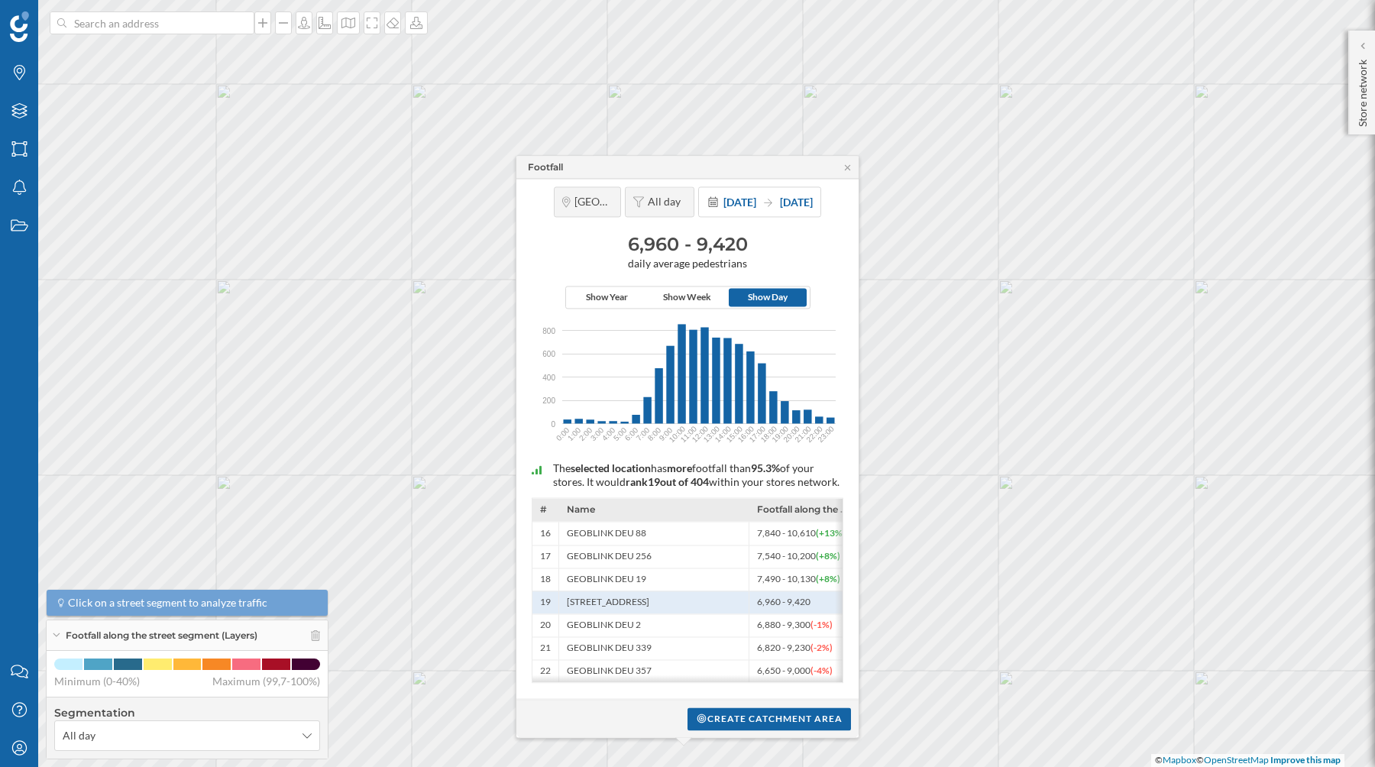
click at [740, 232] on h3 "6,960 - 9,420" at bounding box center [687, 244] width 327 height 24
drag, startPoint x: 627, startPoint y: 229, endPoint x: 748, endPoint y: 228, distance: 120.7
click at [748, 232] on h3 "6,960 - 9,420" at bounding box center [687, 244] width 327 height 24
click at [723, 194] on div "1 Jan 2024 24 Aug 2025" at bounding box center [767, 202] width 89 height 16
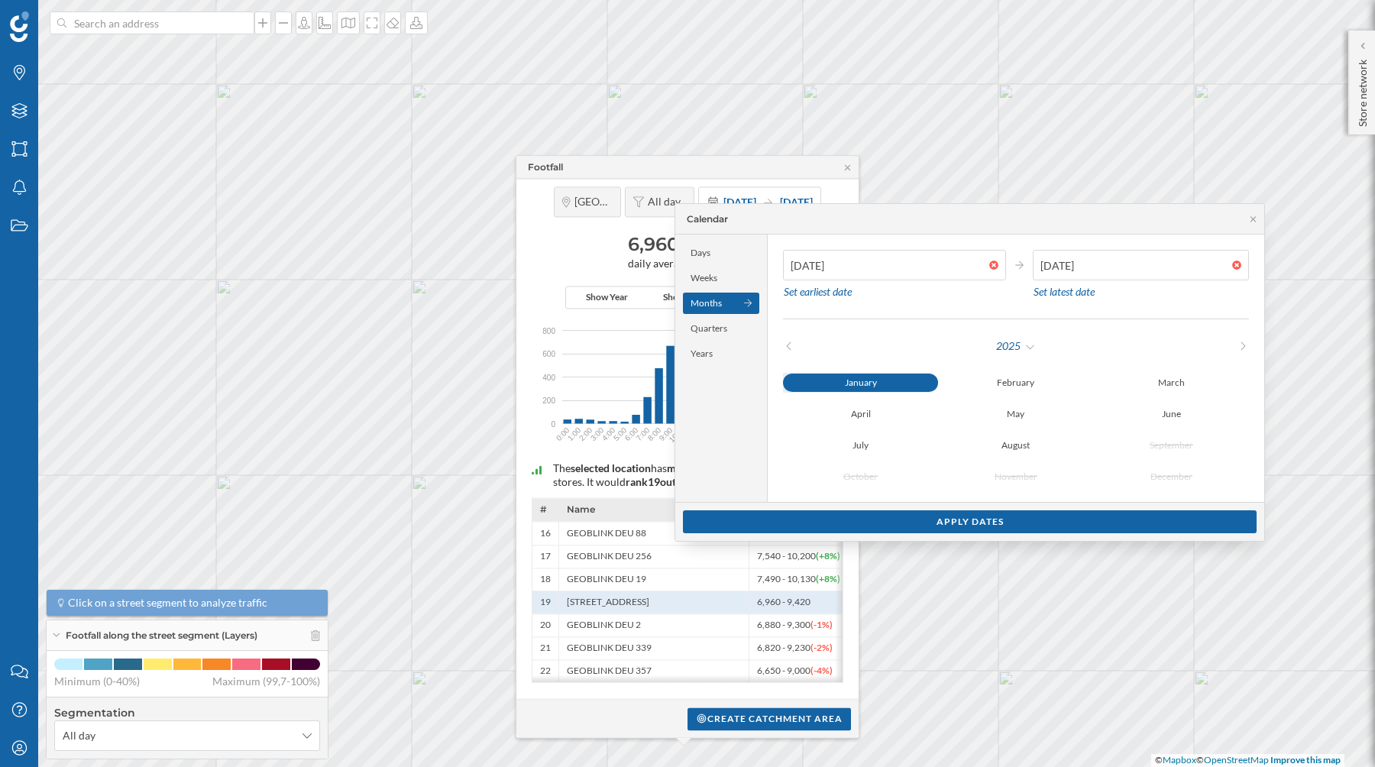
click at [842, 390] on div "January" at bounding box center [860, 383] width 155 height 18
click at [1027, 442] on div "August" at bounding box center [1015, 445] width 155 height 20
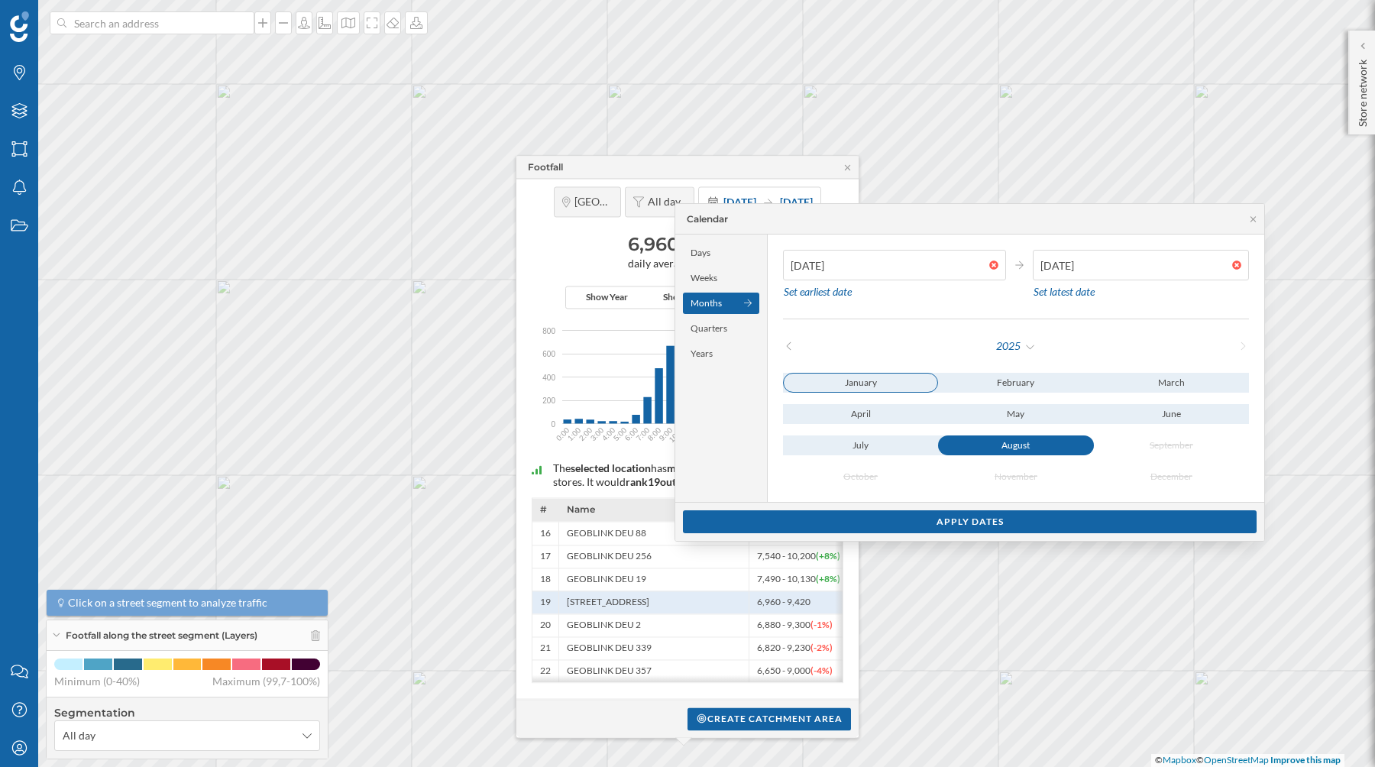
type input "31/01/2025"
click at [878, 377] on div "January" at bounding box center [860, 383] width 155 height 20
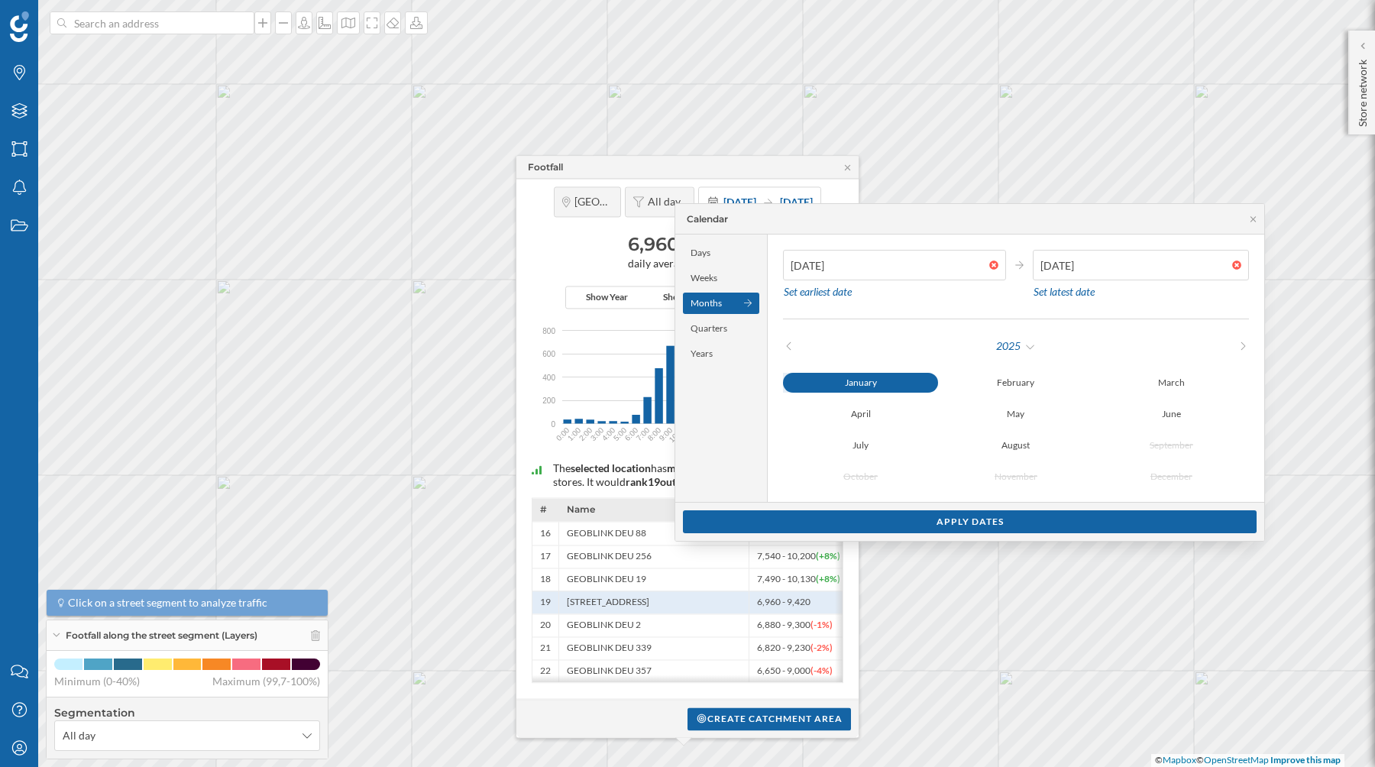
click at [878, 367] on div "2025 January February March April May June July August September October Novemb…" at bounding box center [1016, 411] width 466 height 152
click at [878, 373] on button "January" at bounding box center [860, 383] width 155 height 20
click at [989, 265] on div at bounding box center [997, 264] width 17 height 9
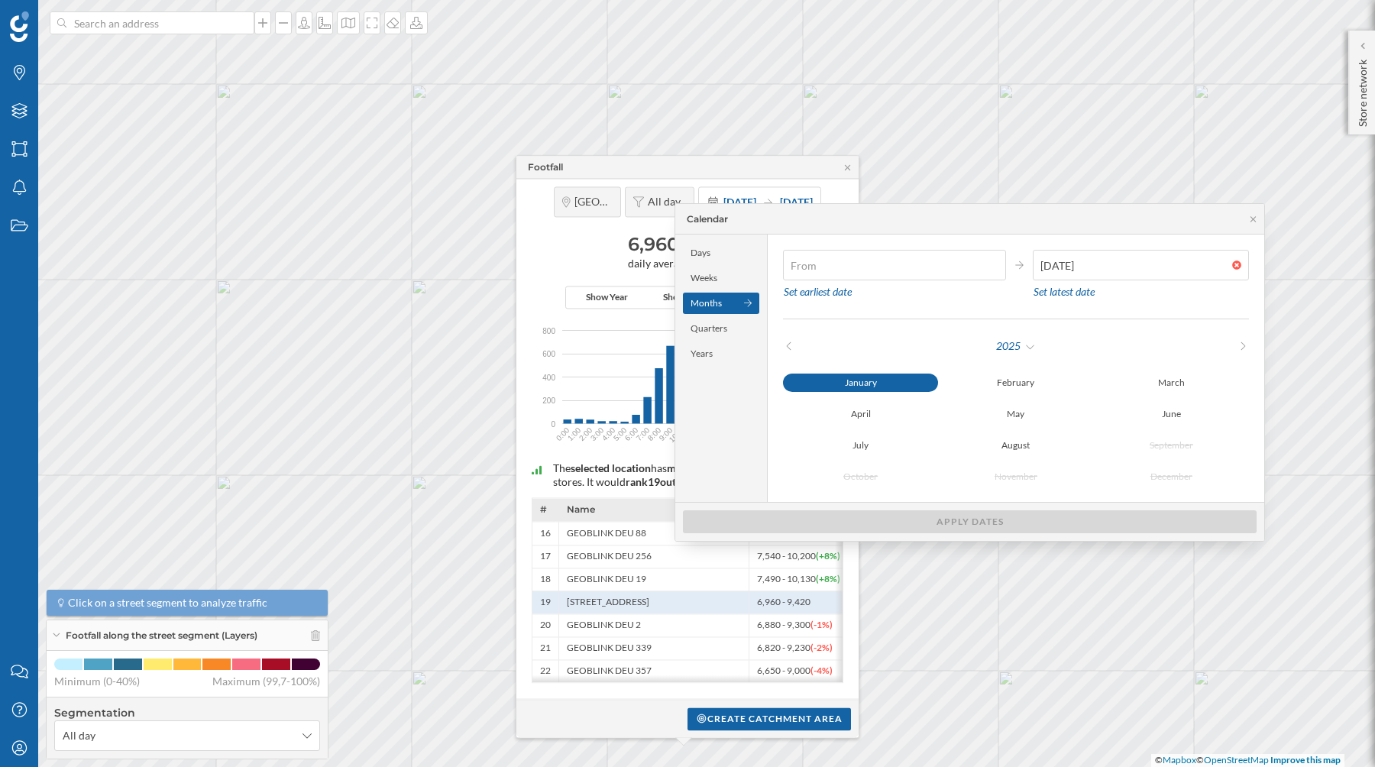
type input "01/01/2025"
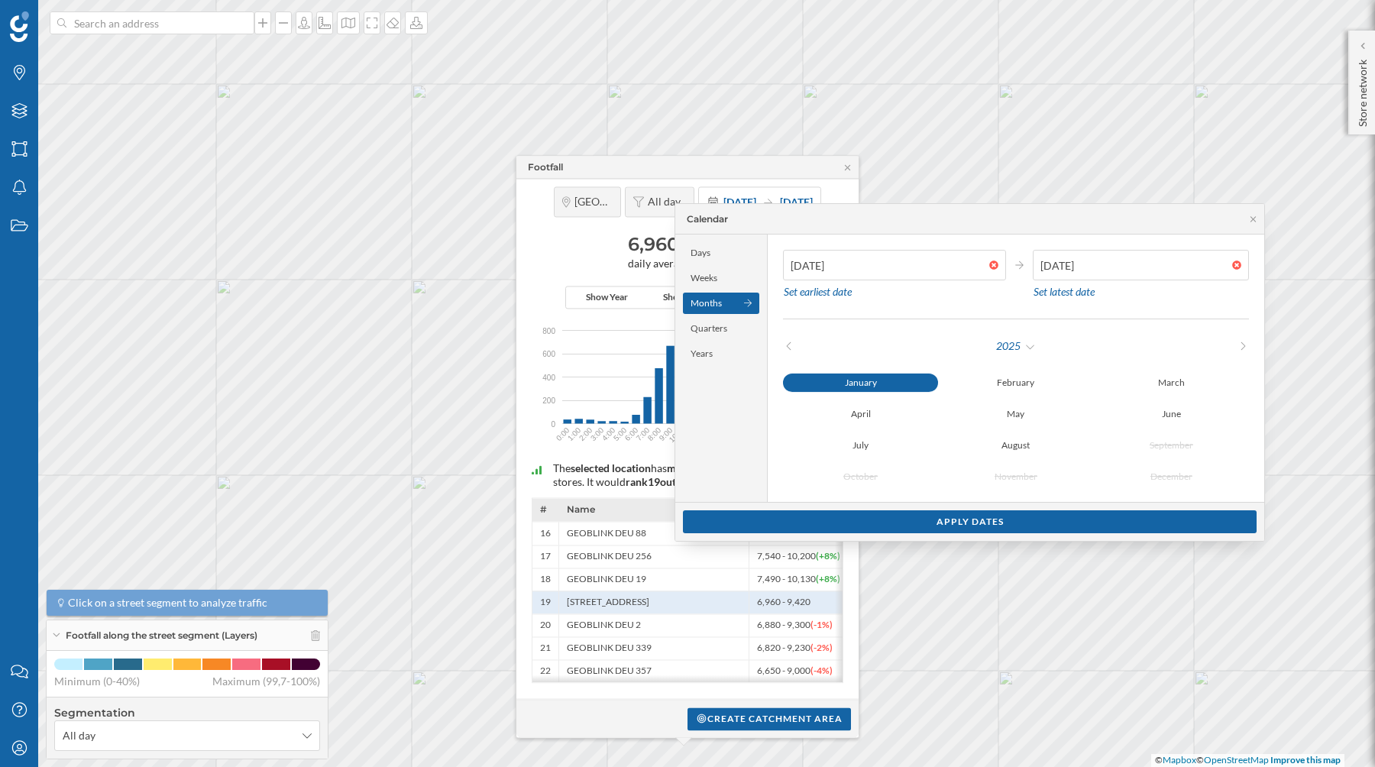
click at [868, 381] on div "January" at bounding box center [860, 383] width 155 height 18
type input "24/08/2025"
click at [1006, 448] on div "August" at bounding box center [1015, 445] width 155 height 20
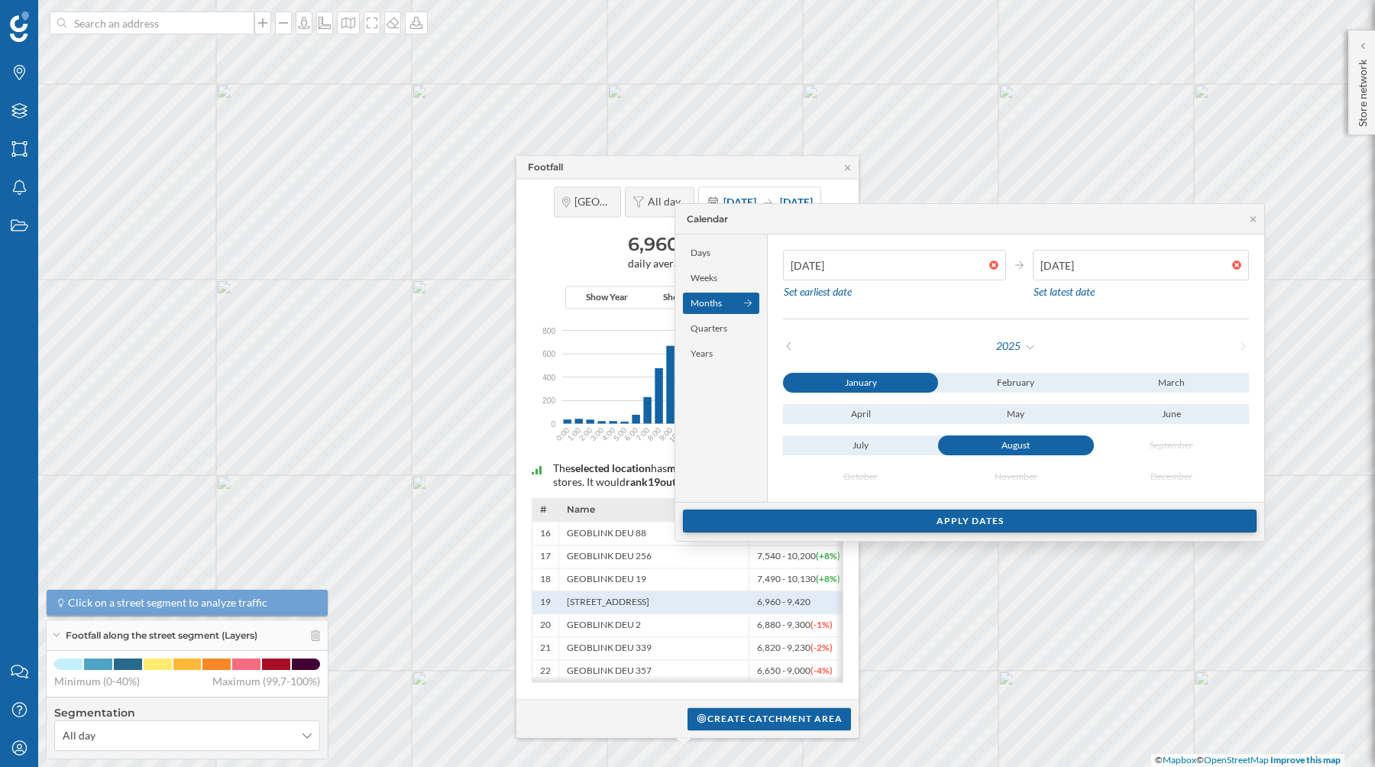
click at [989, 521] on div "Apply dates" at bounding box center [970, 520] width 574 height 23
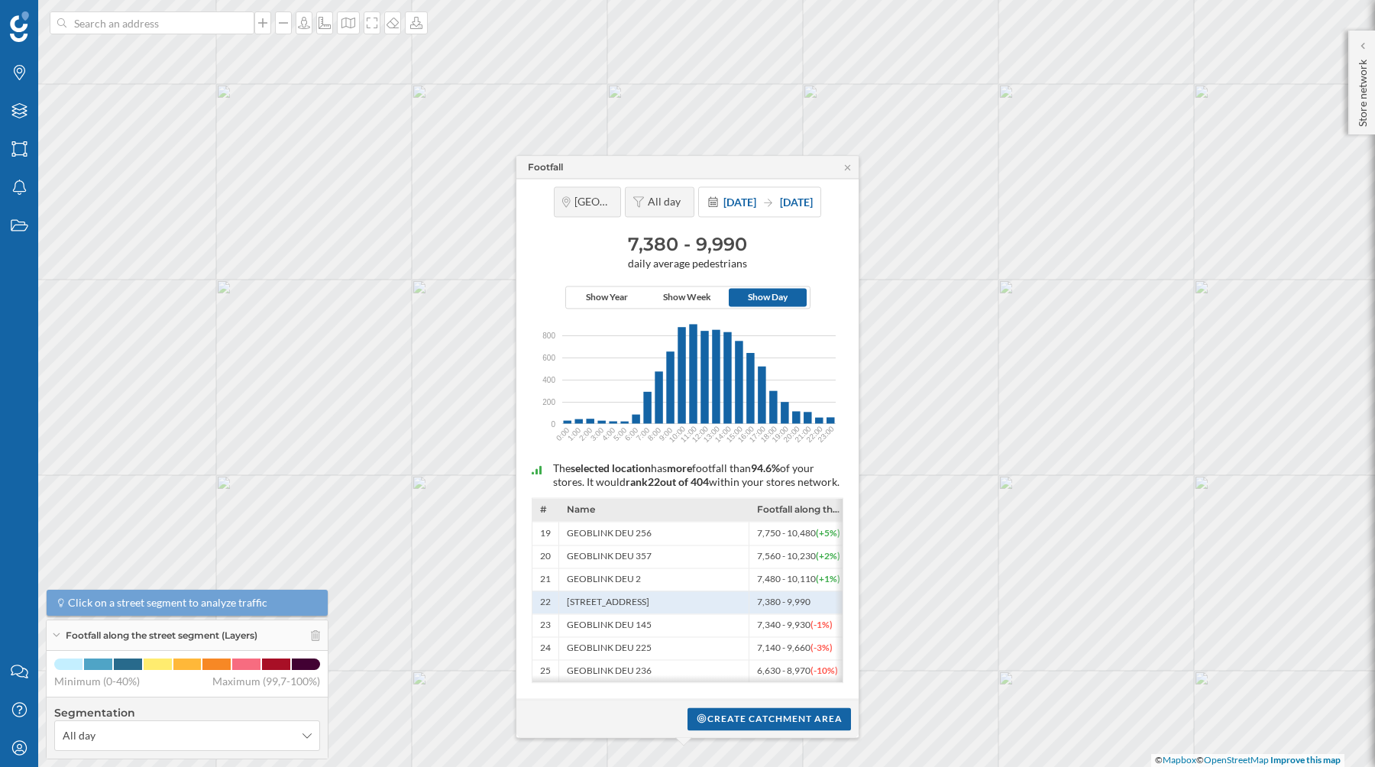
drag, startPoint x: 623, startPoint y: 222, endPoint x: 755, endPoint y: 222, distance: 132.1
click at [755, 232] on h3 "7,380 - 9,990" at bounding box center [687, 244] width 327 height 24
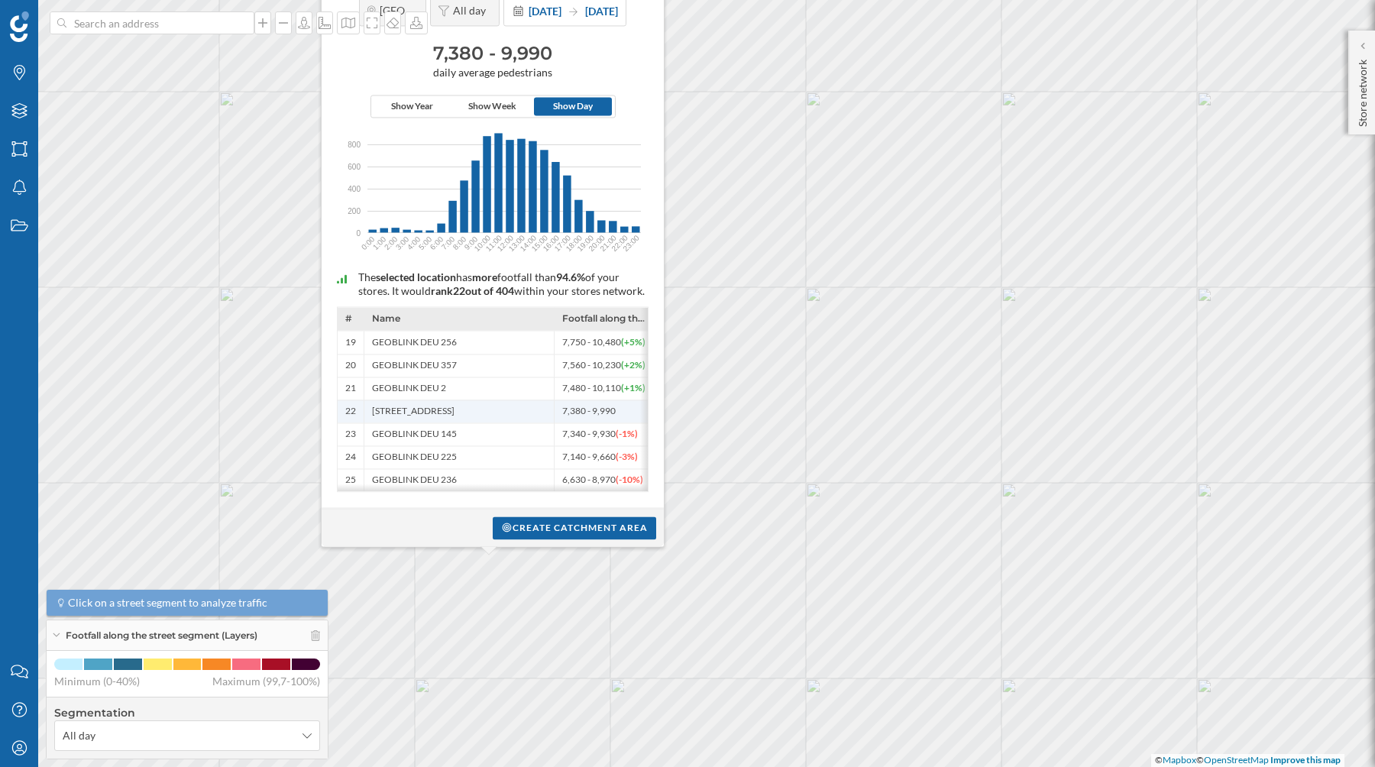
click at [423, 407] on span "Hohe Straße 8, 24768 Rendsburg, Germany" at bounding box center [413, 412] width 82 height 12
click at [429, 416] on div "Hohe Straße 8, 24768 Rendsburg, Germany" at bounding box center [459, 410] width 190 height 23
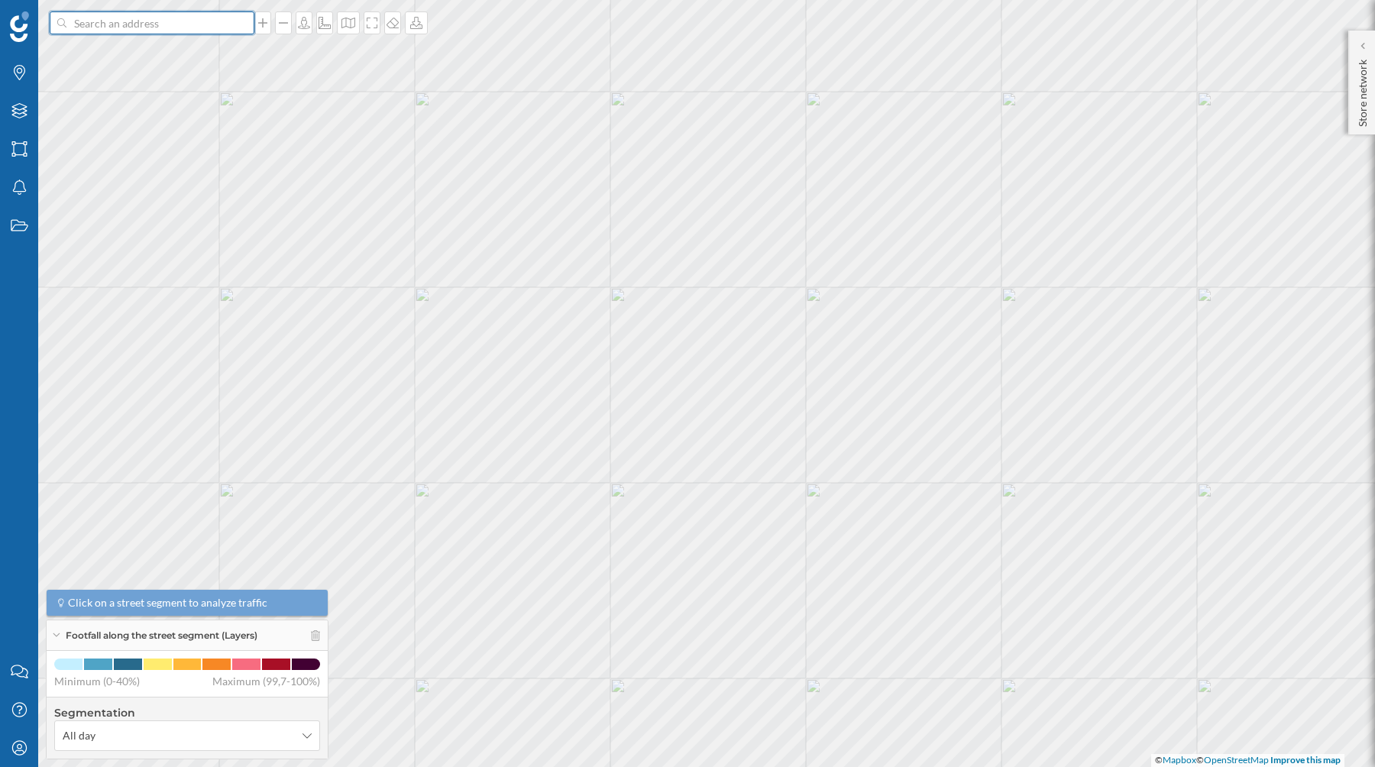
click at [128, 28] on input at bounding box center [151, 22] width 171 height 23
type input "v"
click at [140, 59] on span "Hohe Str. 9, 24768 Rendsburg, Allemagne" at bounding box center [182, 57] width 208 height 15
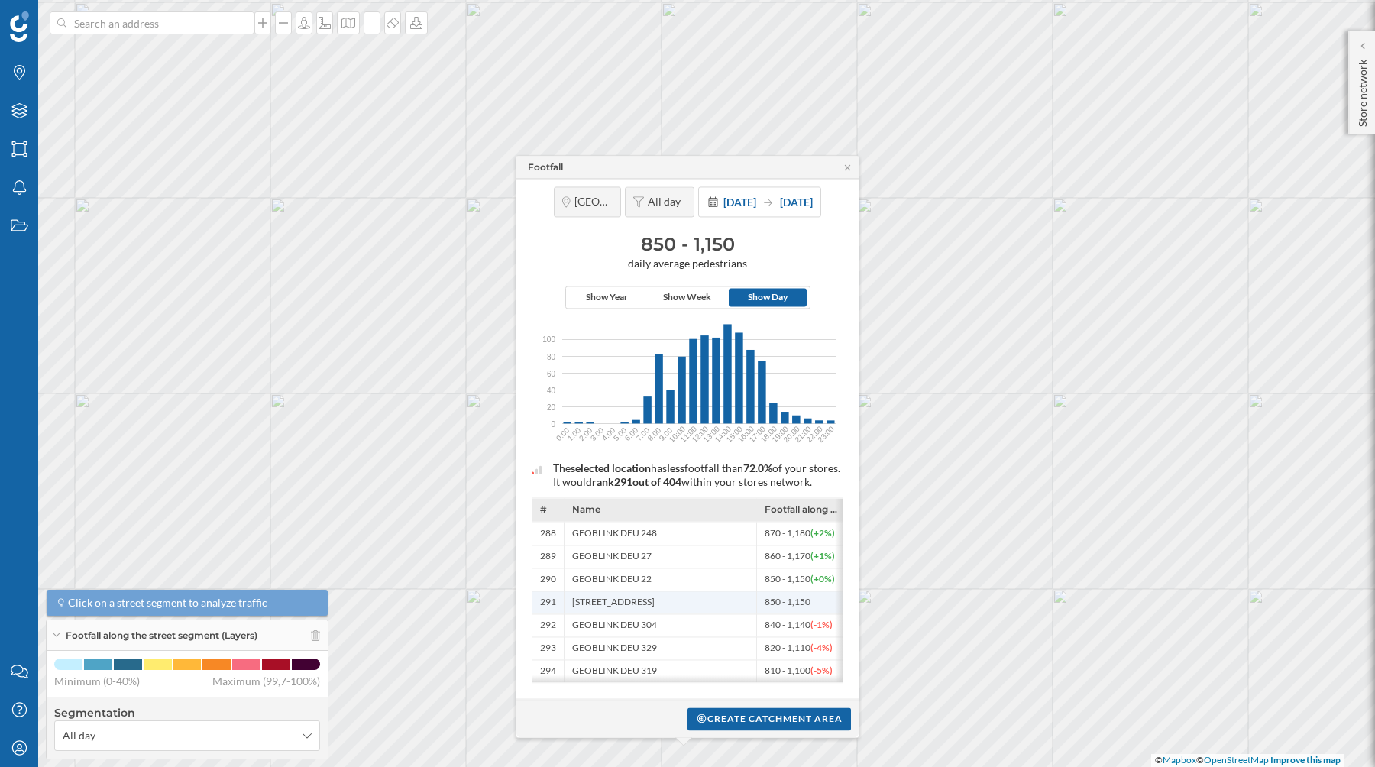
drag, startPoint x: 809, startPoint y: 600, endPoint x: 762, endPoint y: 600, distance: 46.6
click at [762, 600] on div "850 - 1,150" at bounding box center [800, 601] width 89 height 23
click at [738, 194] on div "1 Jan 2025 24 Aug 2025" at bounding box center [767, 202] width 89 height 16
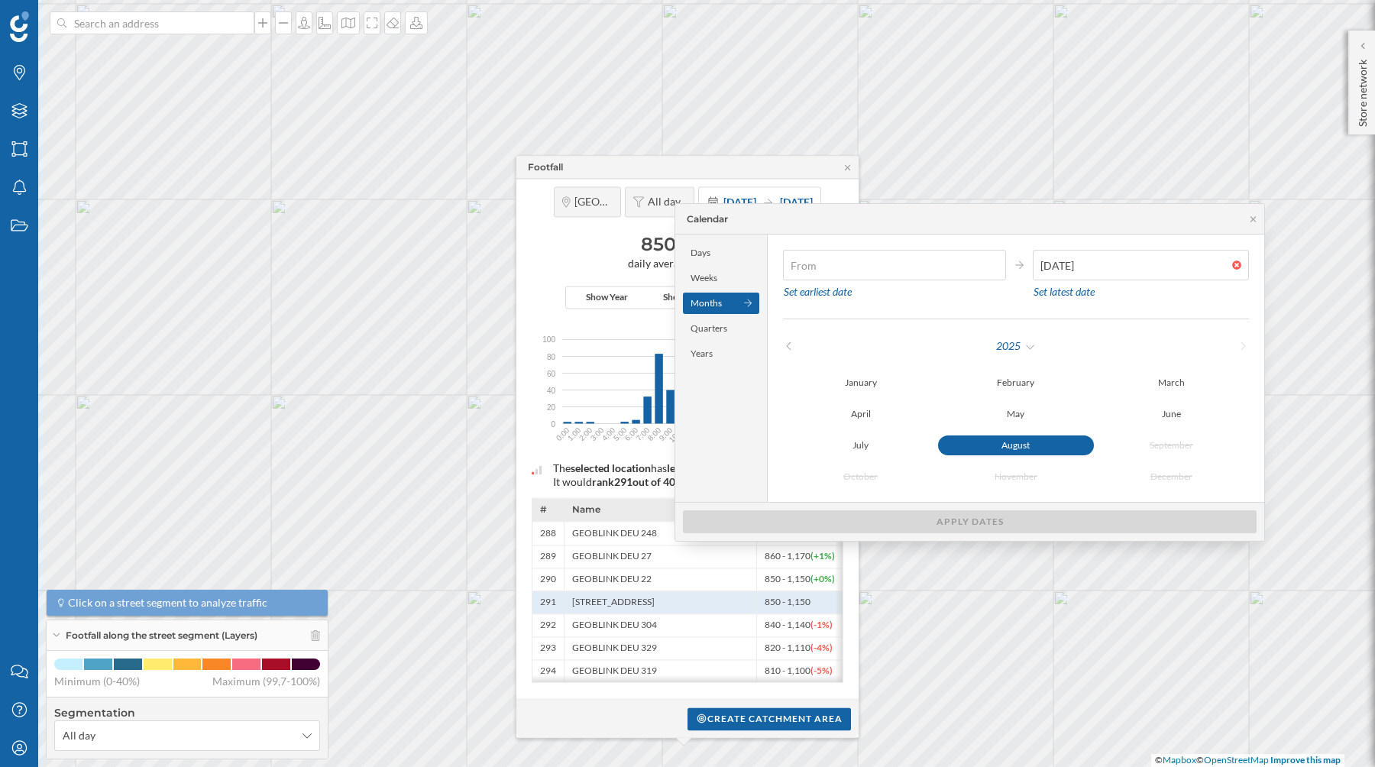
click at [989, 266] on div at bounding box center [997, 264] width 17 height 9
click at [792, 338] on div "2025" at bounding box center [1016, 346] width 466 height 23
click at [1232, 266] on div at bounding box center [1240, 264] width 17 height 9
click at [791, 348] on icon at bounding box center [788, 345] width 11 height 9
type input "31/01/2024"
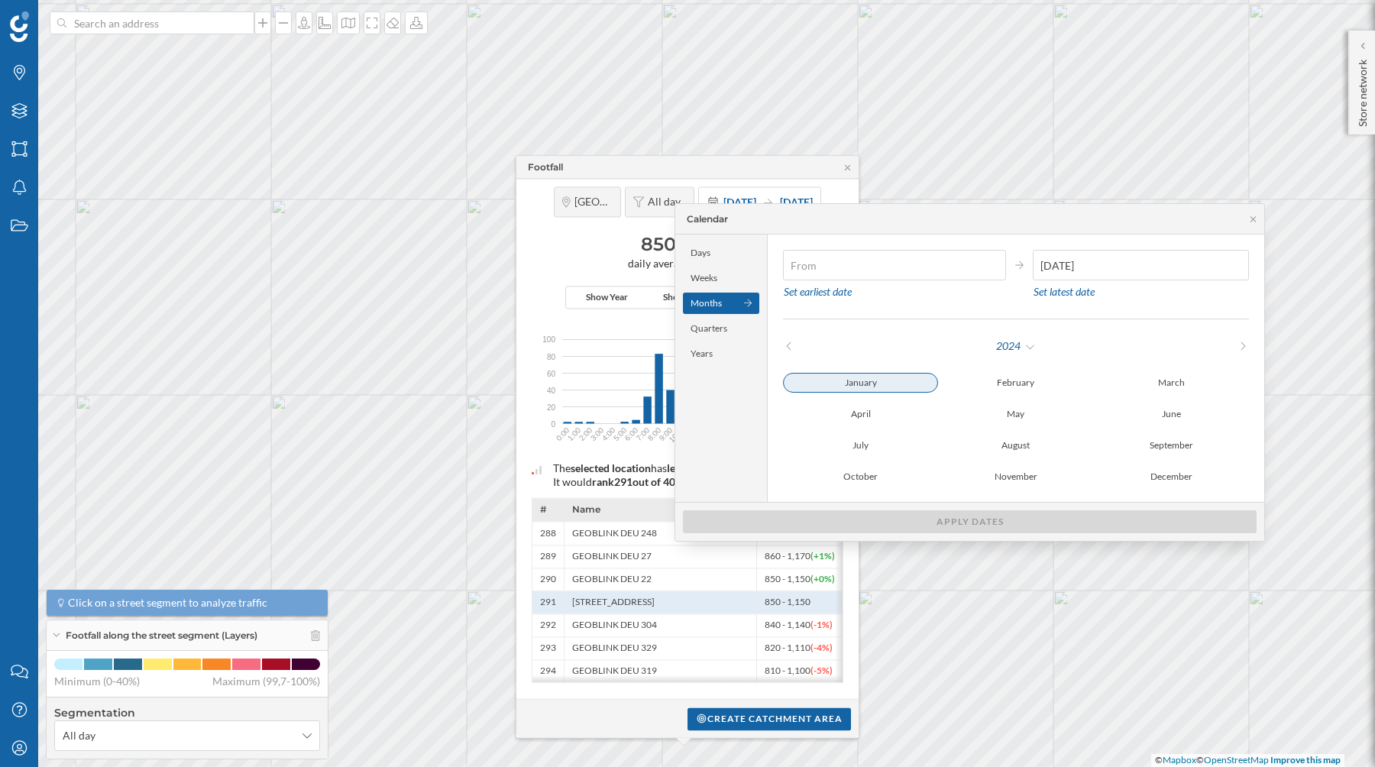
click at [869, 382] on div "January" at bounding box center [860, 383] width 155 height 20
type input "01/01/2024"
type input "31/12/2024"
click at [1146, 471] on div "December" at bounding box center [1171, 477] width 155 height 20
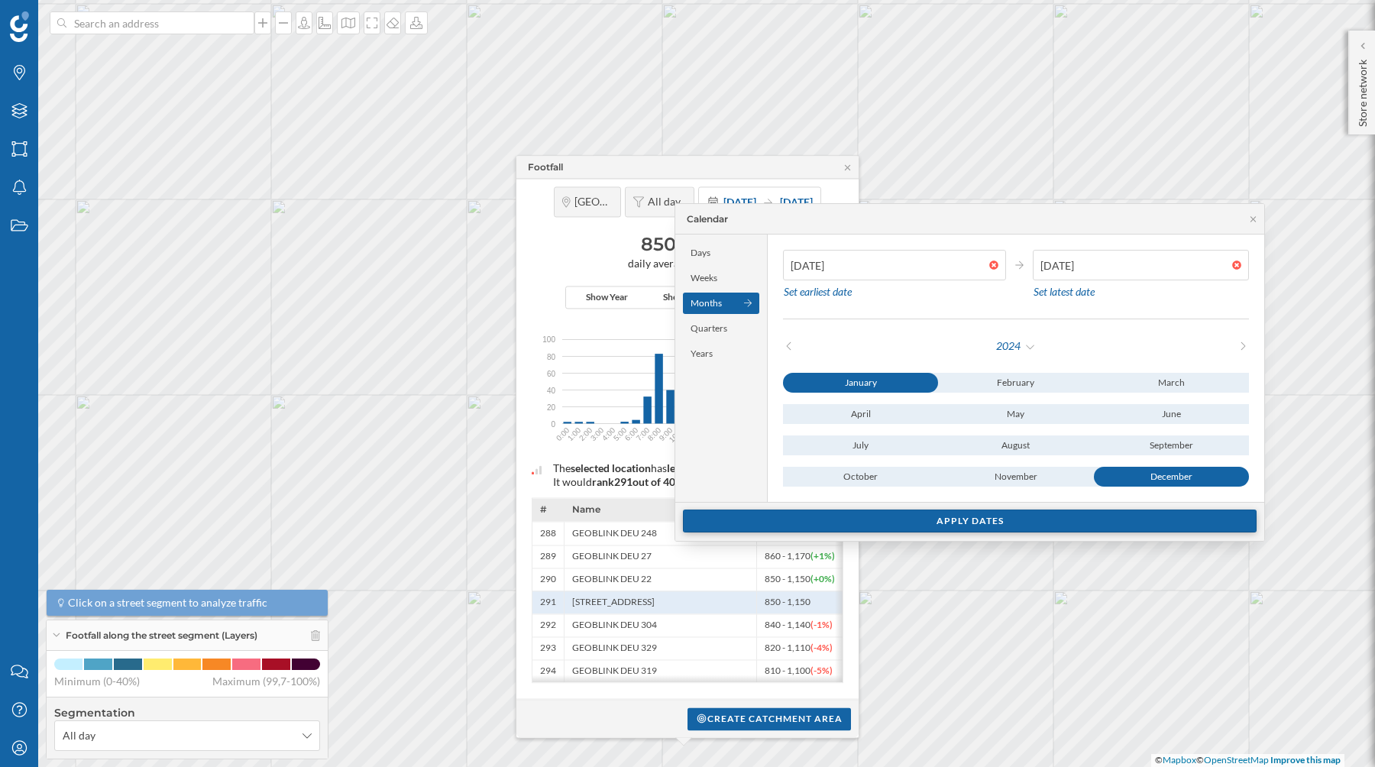
click at [1011, 525] on div "Apply dates" at bounding box center [970, 520] width 574 height 23
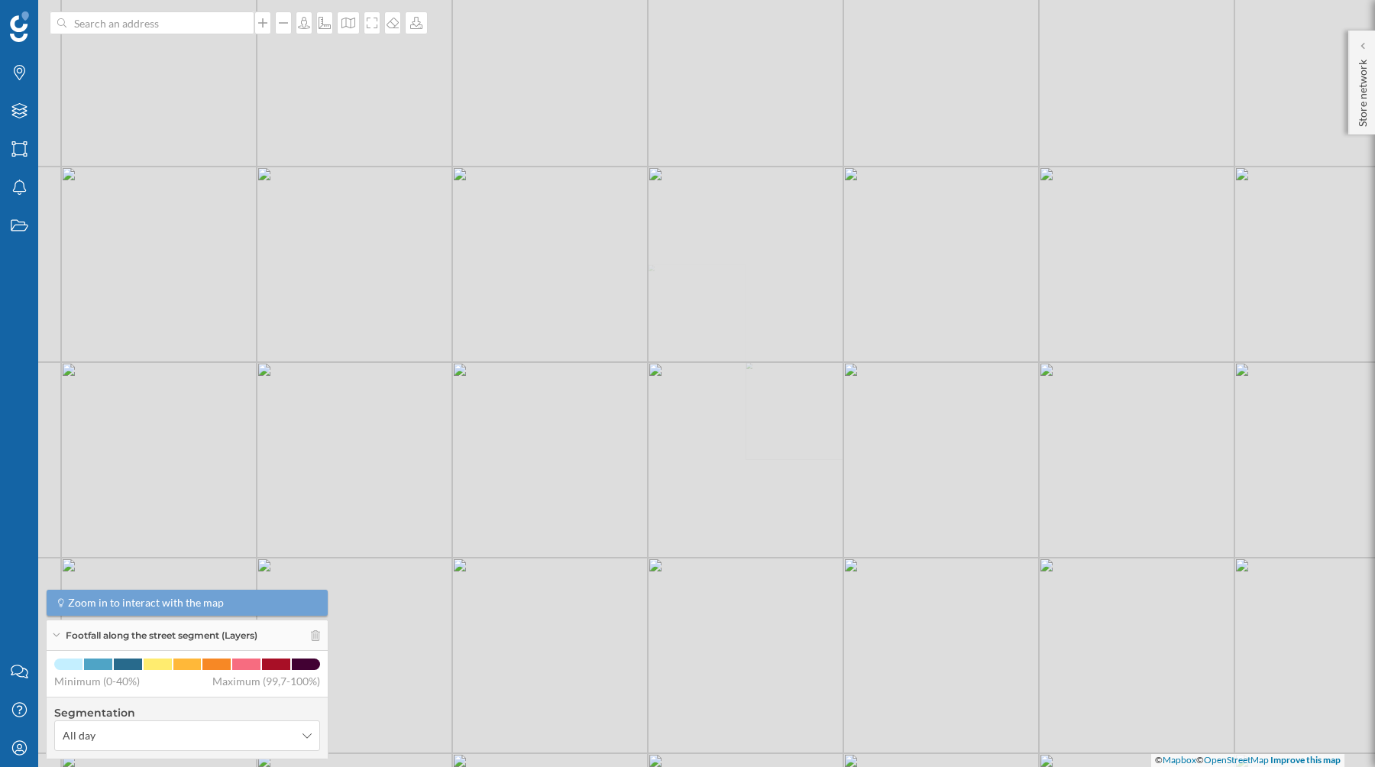
drag, startPoint x: 1150, startPoint y: 183, endPoint x: 917, endPoint y: 314, distance: 267.1
click at [917, 315] on div "© Mapbox © OpenStreetMap Improve this map" at bounding box center [687, 383] width 1375 height 767
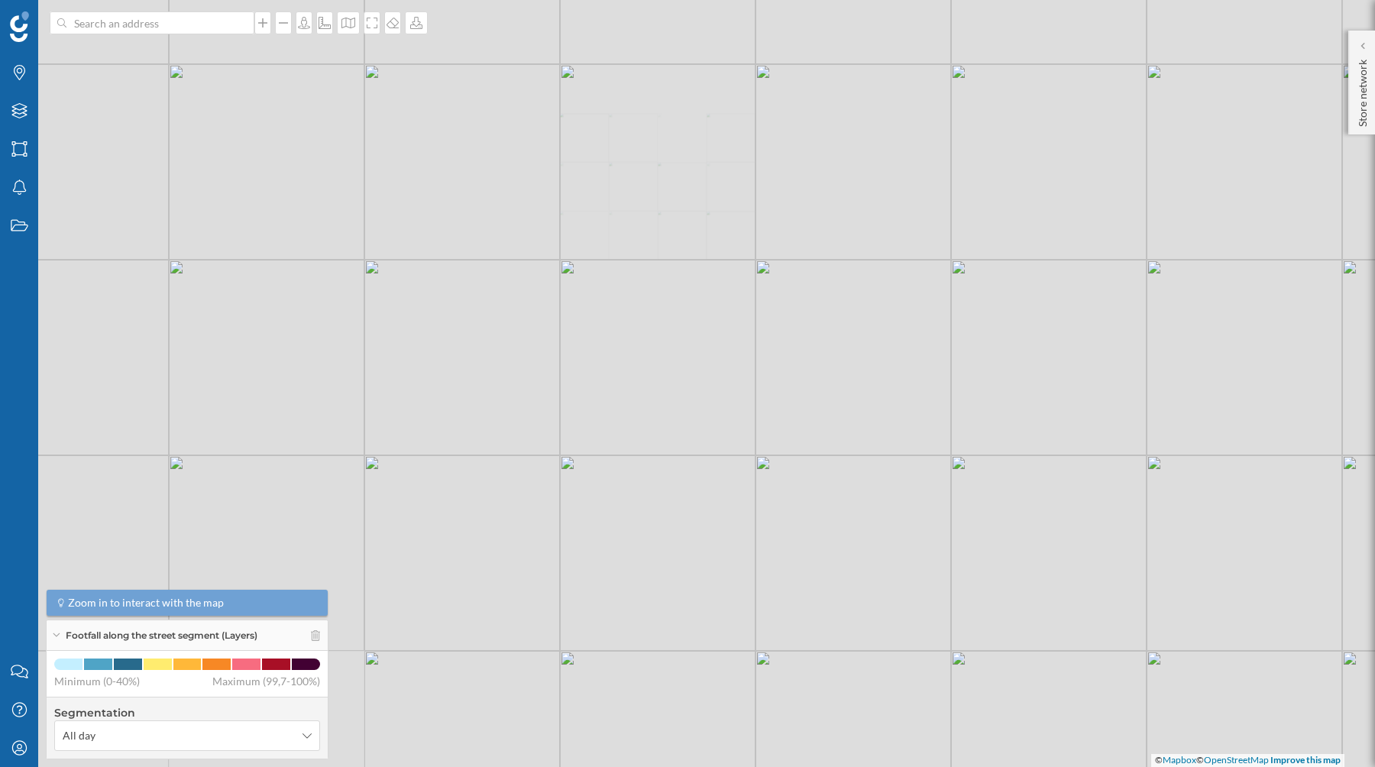
drag, startPoint x: 910, startPoint y: 512, endPoint x: 793, endPoint y: 387, distance: 171.8
click at [793, 387] on div "© Mapbox © OpenStreetMap Improve this map" at bounding box center [687, 383] width 1375 height 767
